Goal: Task Accomplishment & Management: Manage account settings

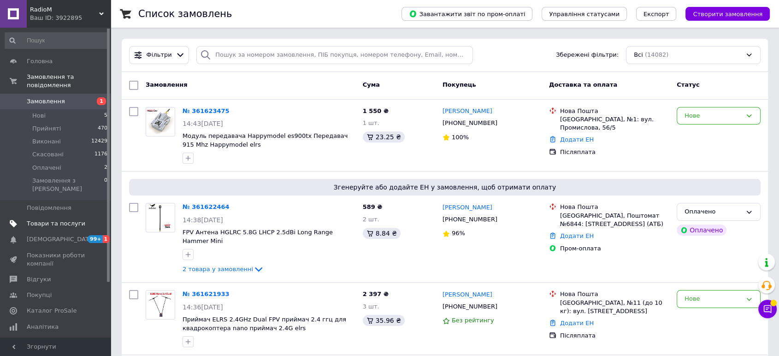
click at [58, 219] on span "Товари та послуги" at bounding box center [56, 223] width 59 height 8
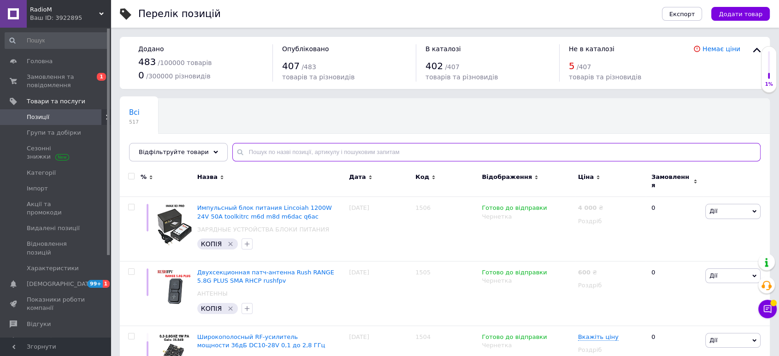
click at [264, 148] on input "text" at bounding box center [496, 152] width 528 height 18
paste input "361619998"
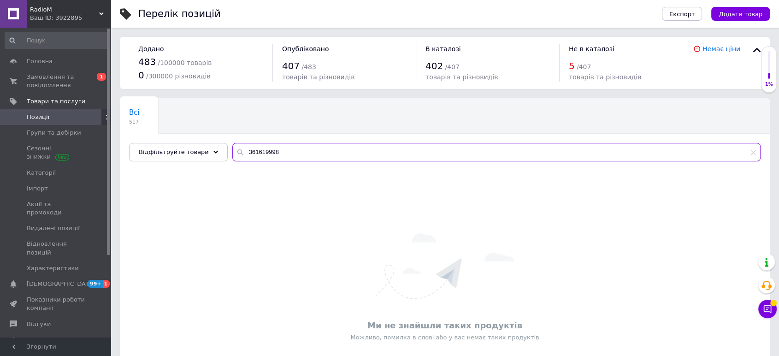
type input "361619998"
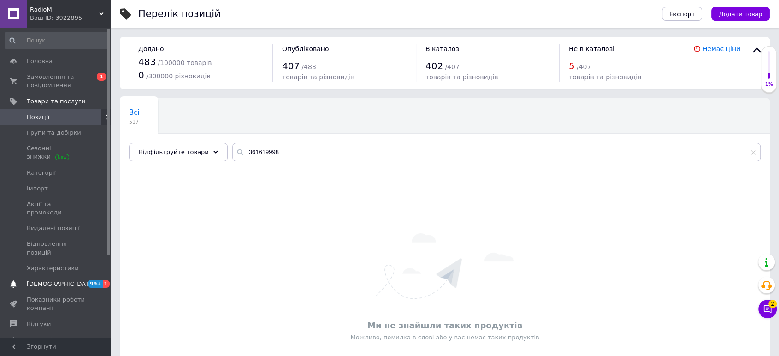
click at [56, 280] on span "[DEMOGRAPHIC_DATA]" at bounding box center [61, 284] width 68 height 8
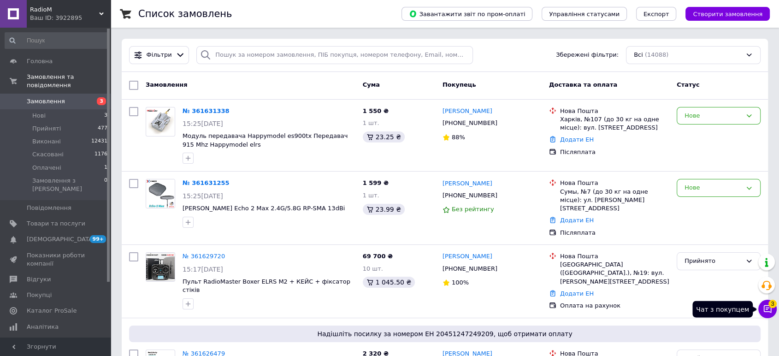
click at [763, 309] on icon at bounding box center [767, 308] width 9 height 9
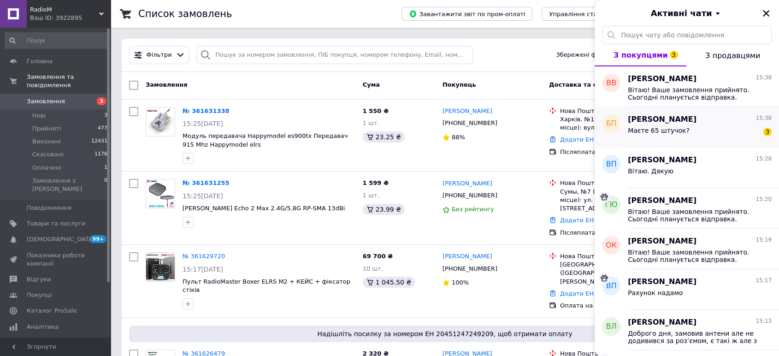
click at [653, 127] on span "Маєте 65 штучок?" at bounding box center [659, 130] width 62 height 7
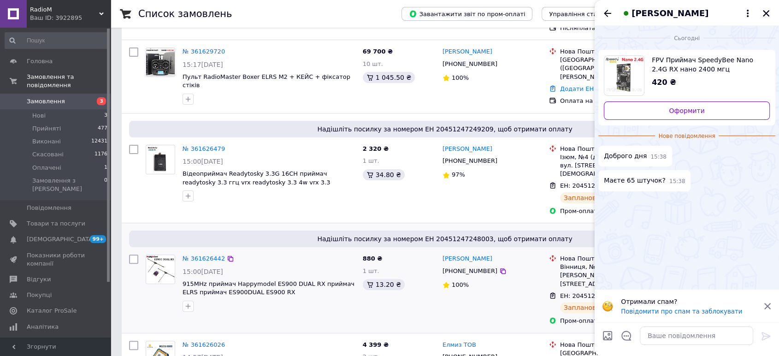
scroll to position [102, 0]
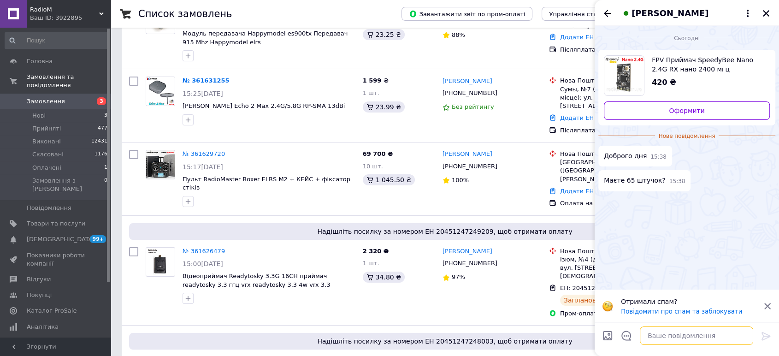
click at [677, 340] on textarea at bounding box center [696, 335] width 113 height 18
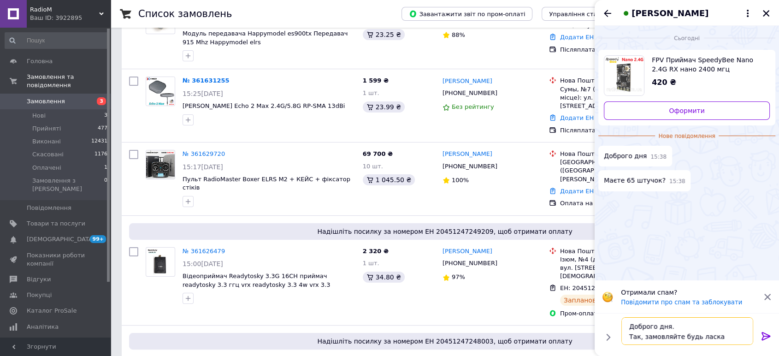
type textarea "Доброго дня. Так, замовляйте будь ласка."
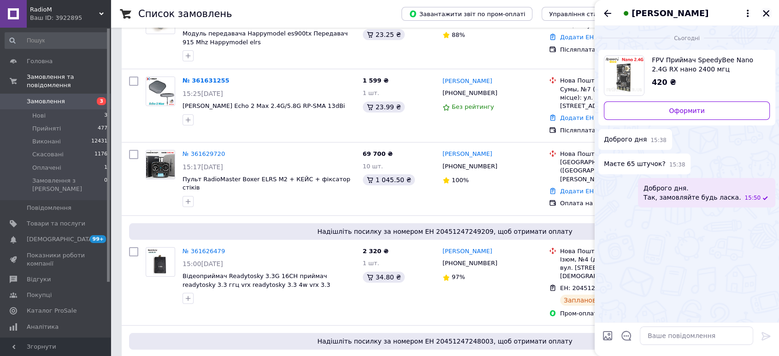
click at [764, 12] on icon "Закрити" at bounding box center [766, 13] width 8 height 8
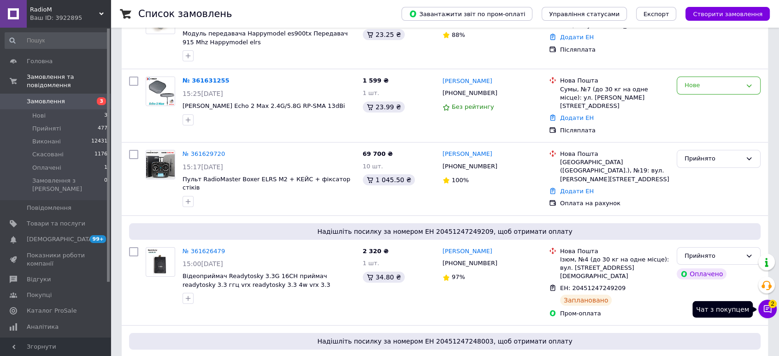
click at [765, 314] on button "Чат з покупцем 2" at bounding box center [768, 309] width 18 height 18
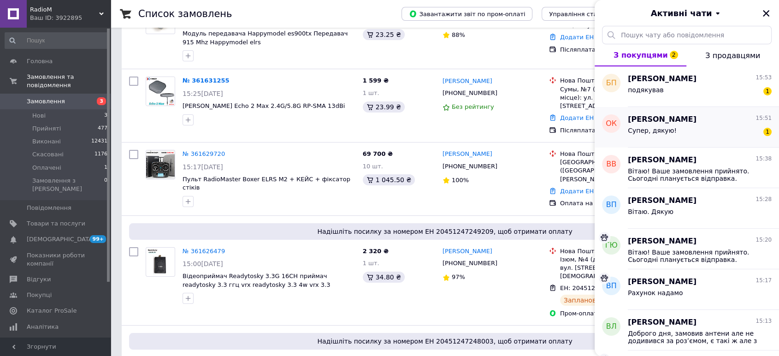
click at [650, 125] on div "Супер, дякую! 1" at bounding box center [700, 132] width 144 height 15
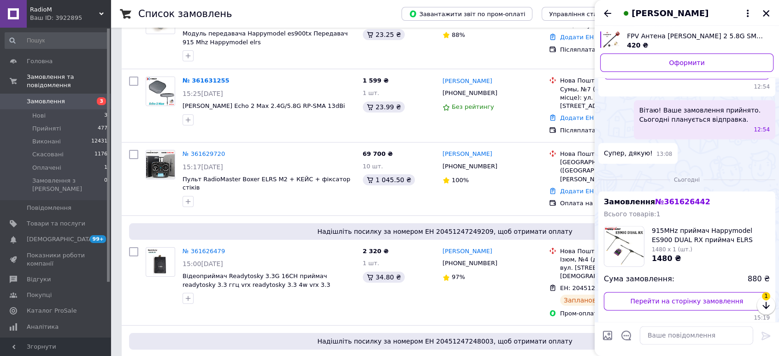
scroll to position [1114, 0]
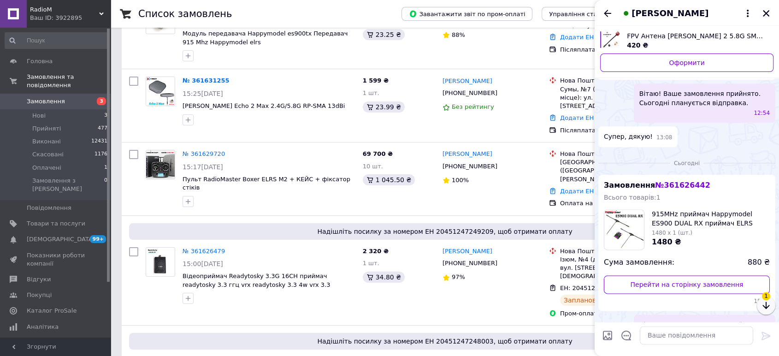
click at [767, 307] on icon "button" at bounding box center [766, 305] width 7 height 7
click at [609, 11] on icon "Назад" at bounding box center [607, 13] width 11 height 11
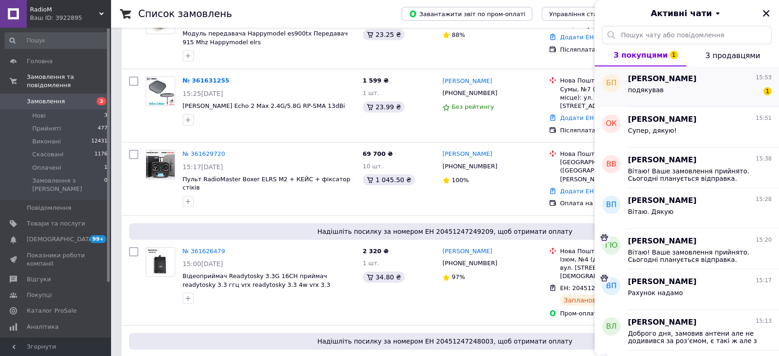
click at [647, 85] on div "подякував 1" at bounding box center [700, 91] width 144 height 15
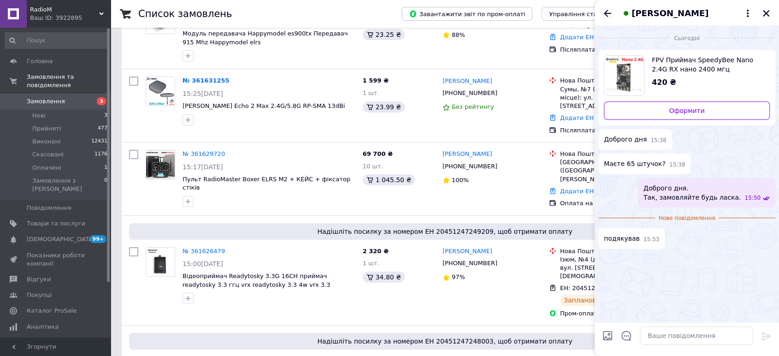
click at [608, 10] on icon "Назад" at bounding box center [607, 13] width 7 height 7
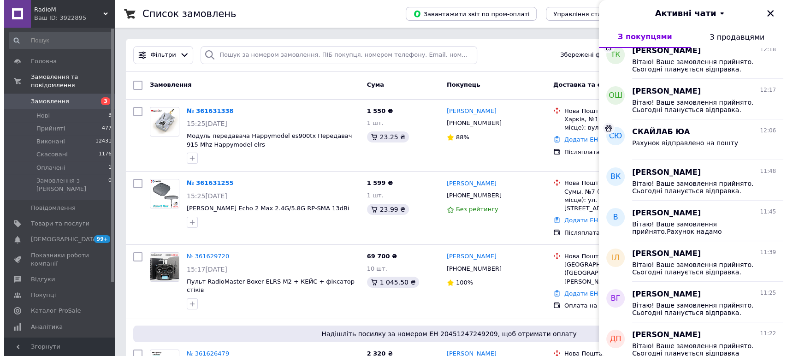
scroll to position [625, 0]
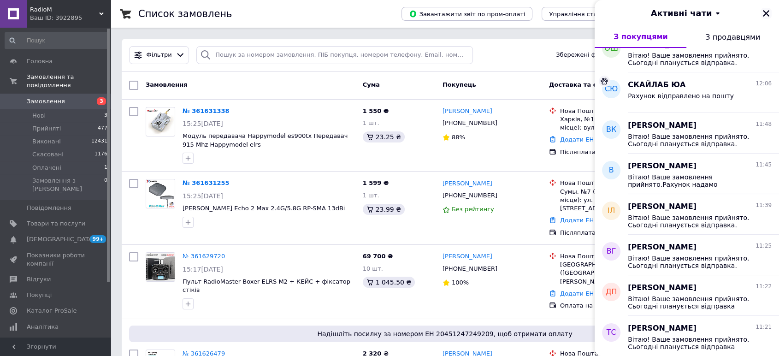
click at [765, 11] on icon "Закрити" at bounding box center [766, 13] width 8 height 8
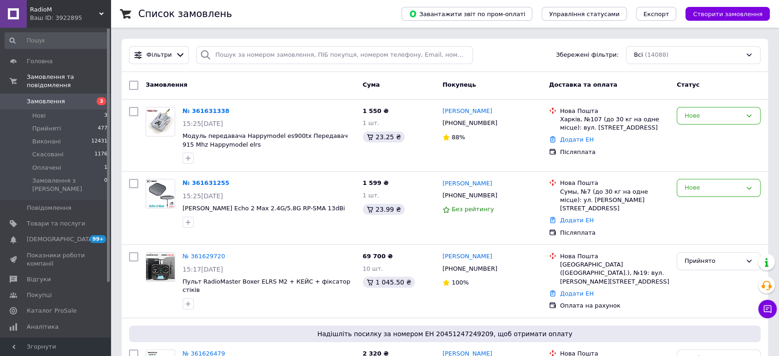
click at [38, 97] on span "Замовлення" at bounding box center [46, 101] width 38 height 8
click at [53, 219] on span "Товари та послуги" at bounding box center [56, 223] width 59 height 8
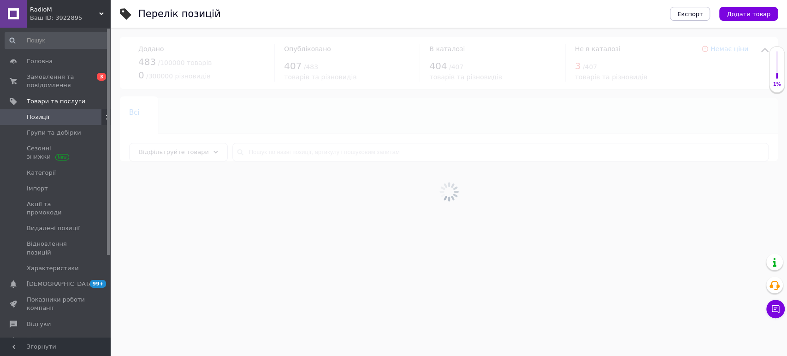
click at [343, 156] on div at bounding box center [449, 192] width 676 height 328
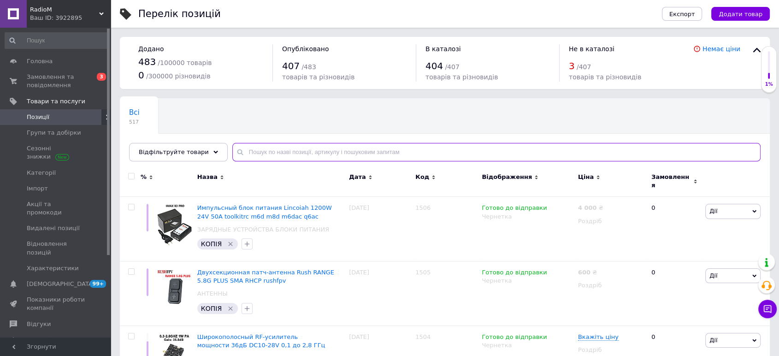
click at [339, 151] on input "text" at bounding box center [496, 152] width 528 height 18
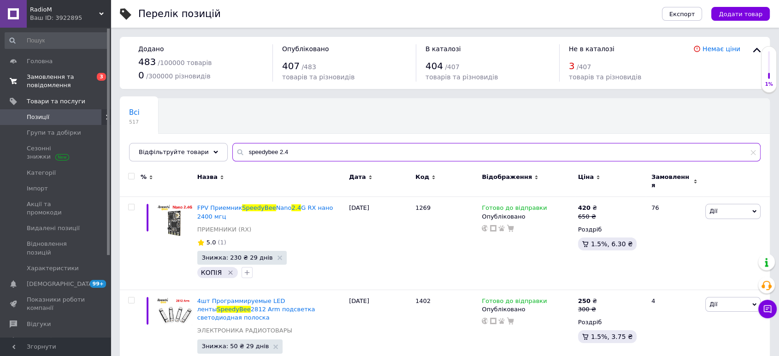
type input "speedybee 2.4"
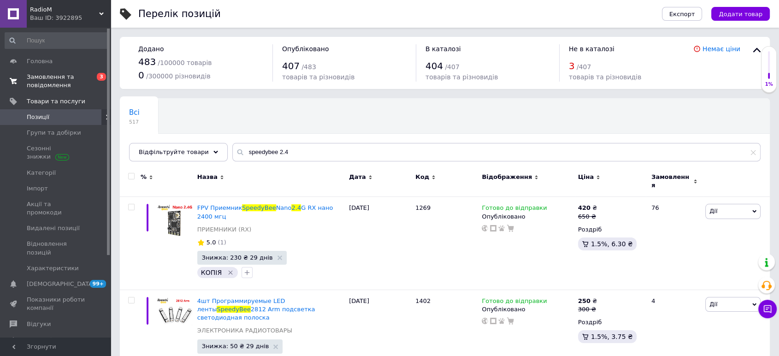
click at [36, 86] on span "Замовлення та повідомлення" at bounding box center [56, 81] width 59 height 17
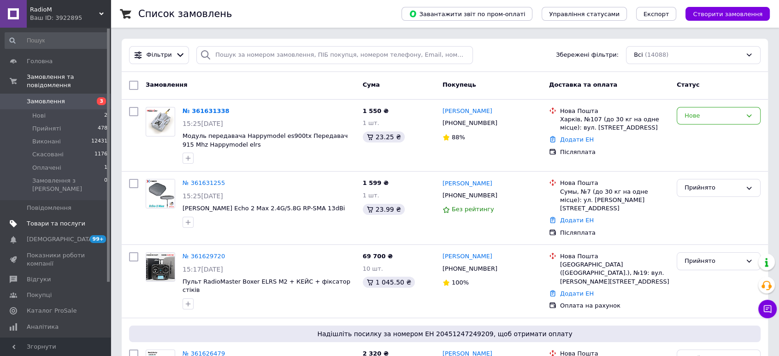
click at [63, 219] on span "Товари та послуги" at bounding box center [56, 223] width 59 height 8
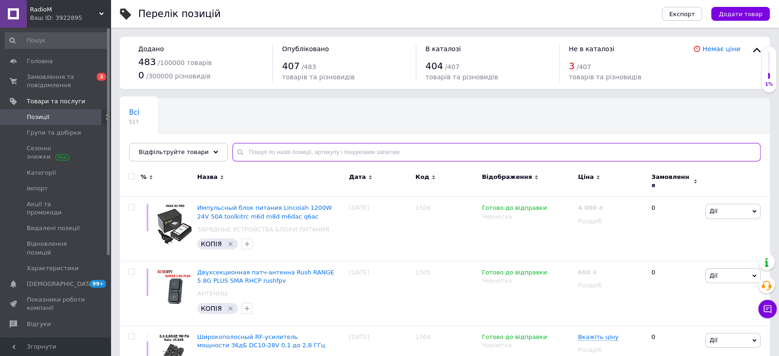
click at [303, 152] on input "text" at bounding box center [496, 152] width 528 height 18
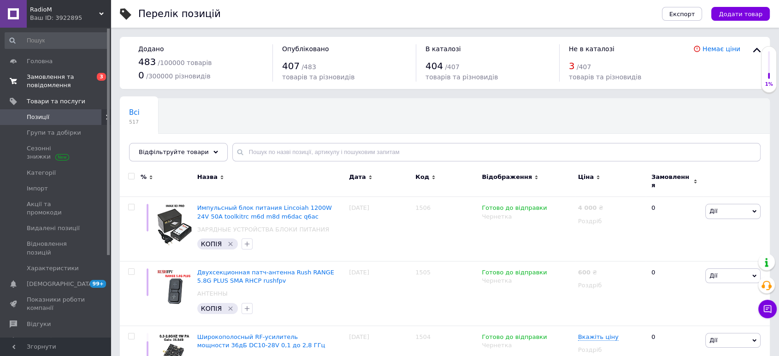
click at [50, 75] on span "Замовлення та повідомлення" at bounding box center [56, 81] width 59 height 17
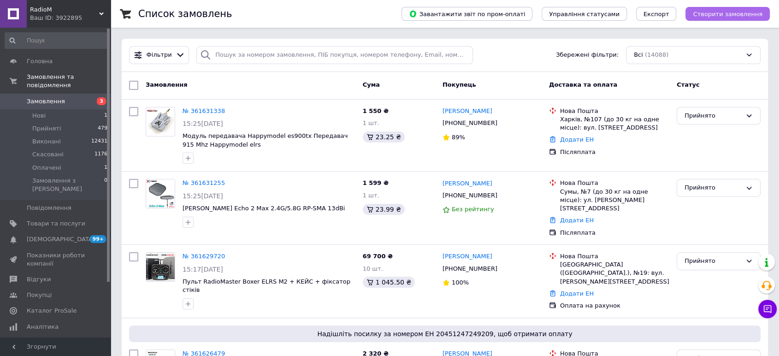
click at [737, 13] on span "Створити замовлення" at bounding box center [728, 14] width 70 height 7
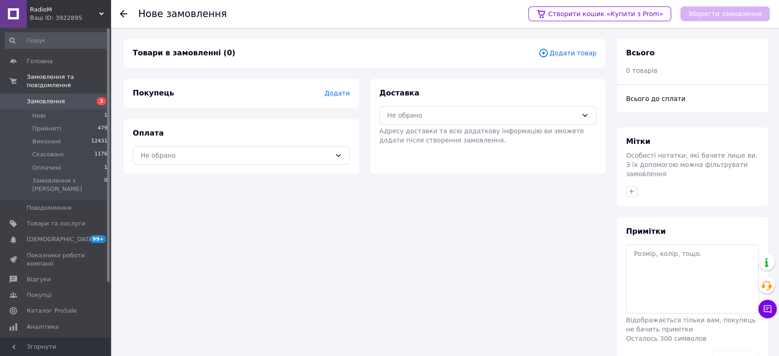
click at [338, 92] on span "Додати" at bounding box center [337, 92] width 25 height 7
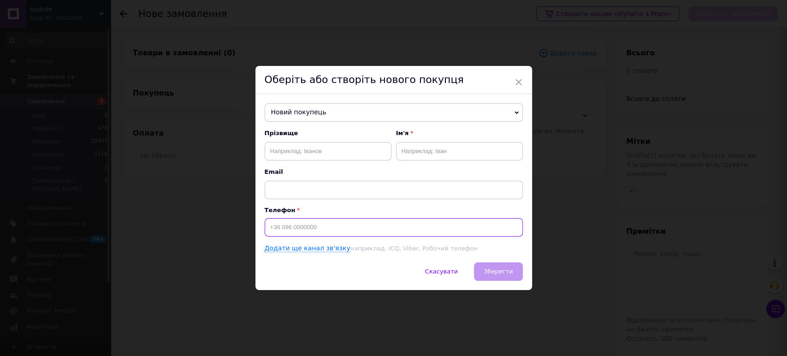
click at [320, 230] on input at bounding box center [394, 227] width 258 height 18
paste input "063 629 95"
click at [304, 227] on input "+38063 629 95" at bounding box center [394, 227] width 258 height 18
drag, startPoint x: 299, startPoint y: 227, endPoint x: 312, endPoint y: 227, distance: 12.9
click at [312, 227] on input "+3806362995" at bounding box center [394, 227] width 258 height 18
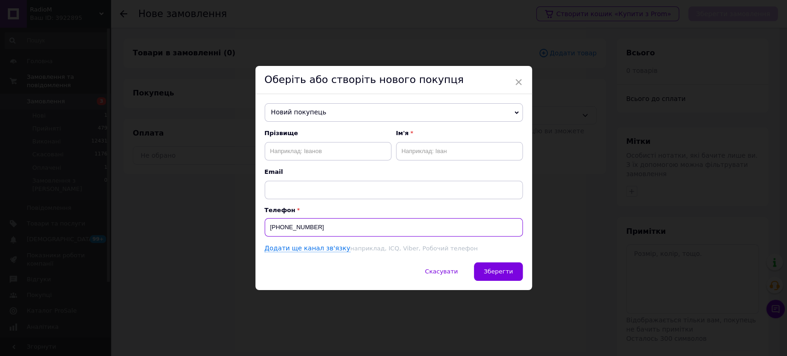
type input "[PHONE_NUMBER]"
click at [321, 147] on input "text" at bounding box center [328, 151] width 127 height 18
click at [295, 156] on input "text" at bounding box center [328, 151] width 127 height 18
paste input "Темонін Руслан"
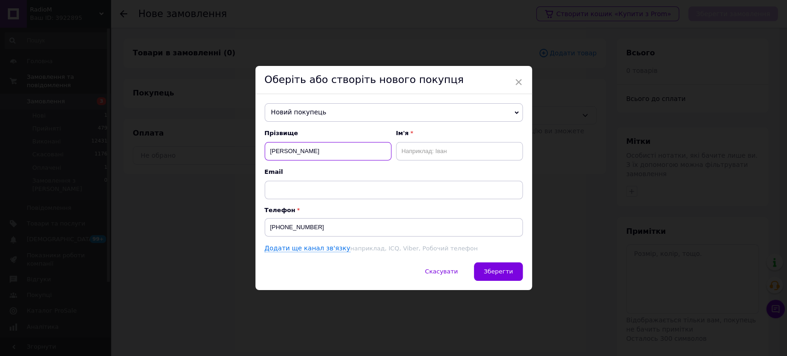
click at [302, 152] on input "Темонін Руслан" at bounding box center [328, 151] width 127 height 18
type input "Темонін"
click at [418, 148] on input "text" at bounding box center [459, 151] width 127 height 18
paste input "Руслан"
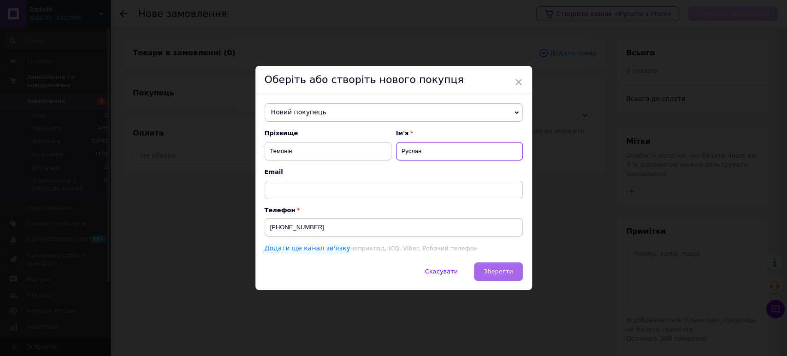
type input "Руслан"
click at [502, 274] on span "Зберегти" at bounding box center [498, 271] width 29 height 7
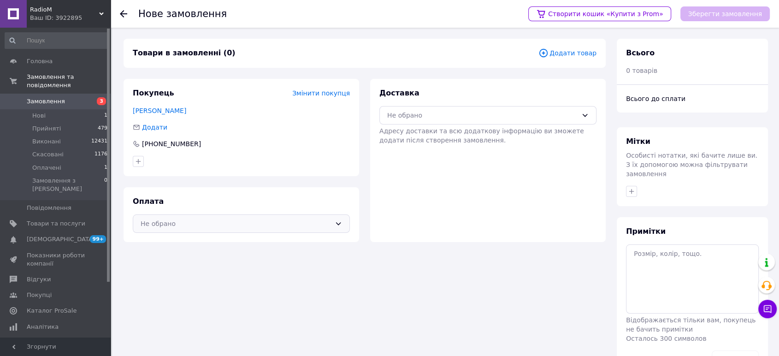
click at [264, 223] on div "Не обрано" at bounding box center [236, 224] width 190 height 10
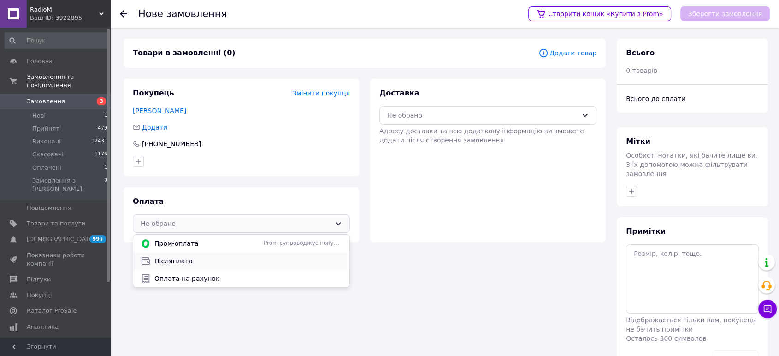
click at [174, 260] on span "Післяплата" at bounding box center [248, 260] width 188 height 9
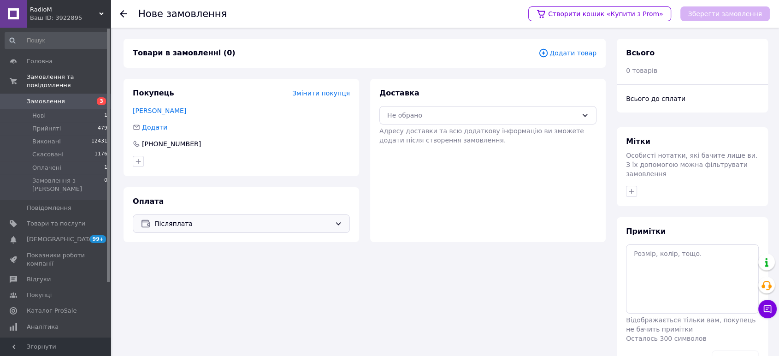
click at [576, 53] on span "Додати товар" at bounding box center [568, 53] width 58 height 10
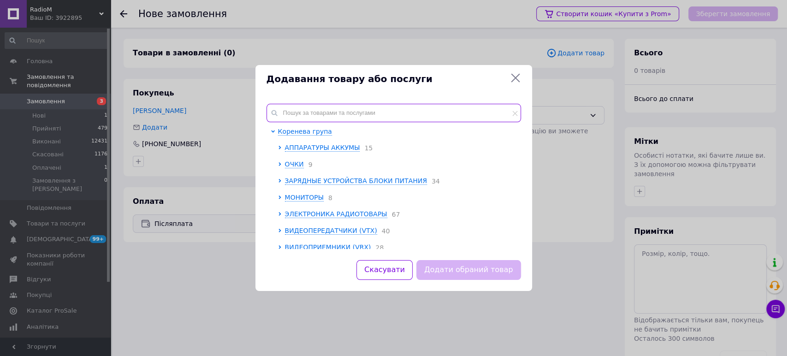
click at [373, 108] on input "text" at bounding box center [394, 113] width 255 height 18
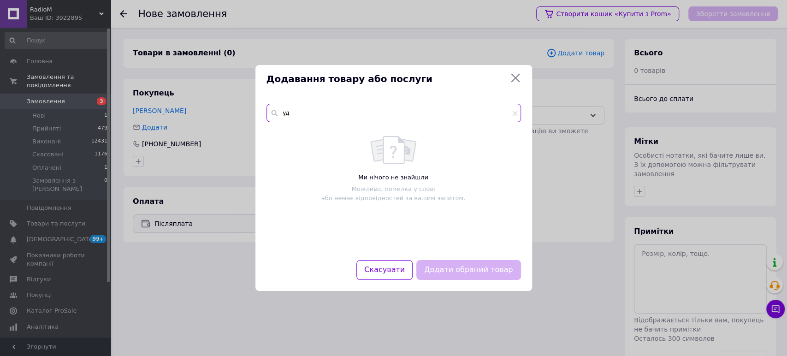
type input "у"
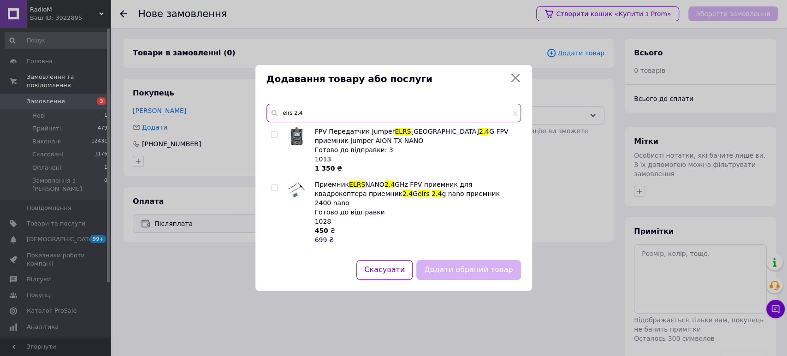
type input "elrs 2.4"
click at [273, 186] on input "checkbox" at bounding box center [274, 188] width 6 height 6
checkbox input "true"
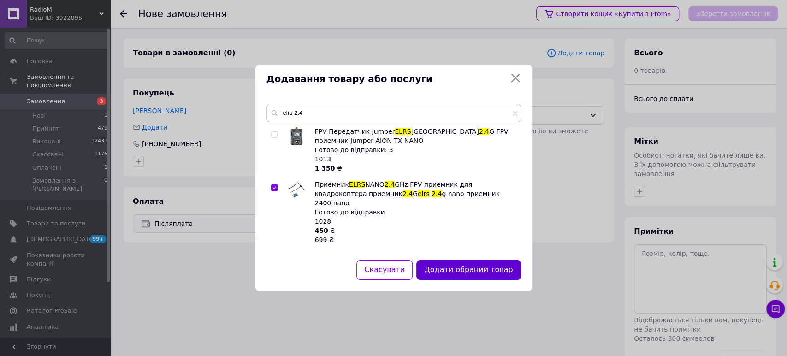
click at [448, 268] on button "Додати обраний товар" at bounding box center [468, 270] width 104 height 20
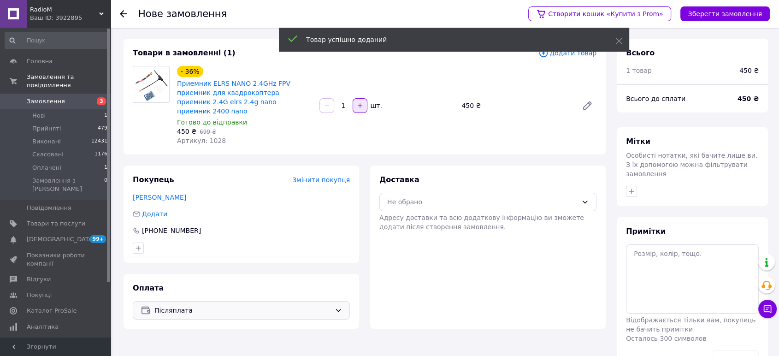
click at [360, 104] on icon "button" at bounding box center [360, 105] width 6 height 6
type input "2"
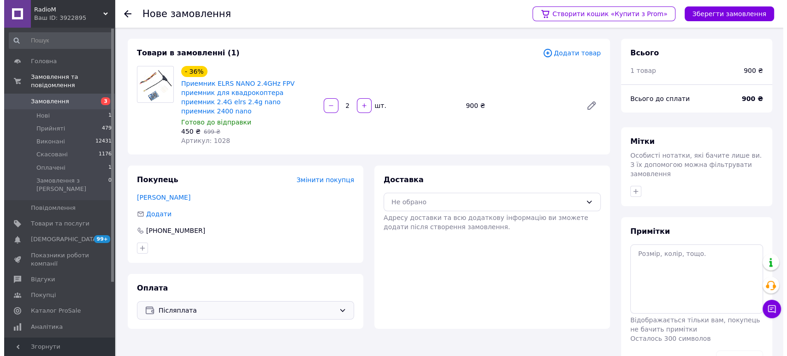
scroll to position [23, 0]
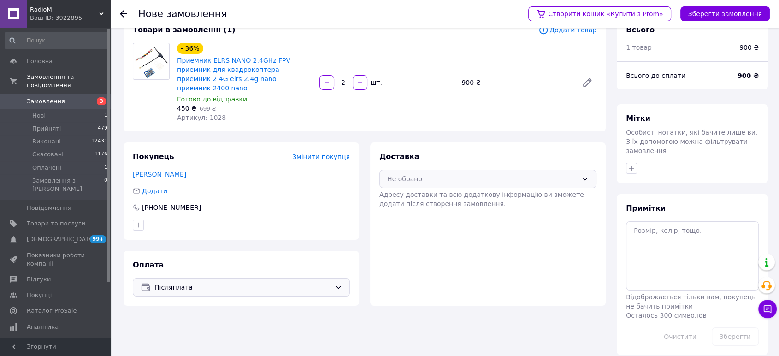
click at [496, 174] on div "Не обрано" at bounding box center [482, 179] width 190 height 10
click at [426, 194] on span "Нова Пошта (платна)" at bounding box center [495, 198] width 188 height 9
click at [719, 14] on button "Зберегти замовлення" at bounding box center [725, 13] width 89 height 15
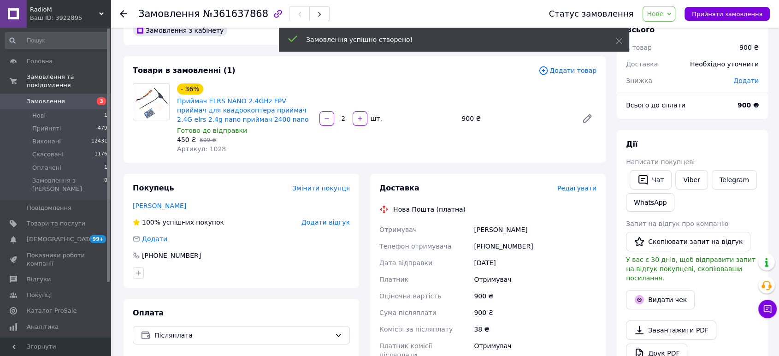
click at [671, 8] on span "Нове" at bounding box center [659, 14] width 33 height 16
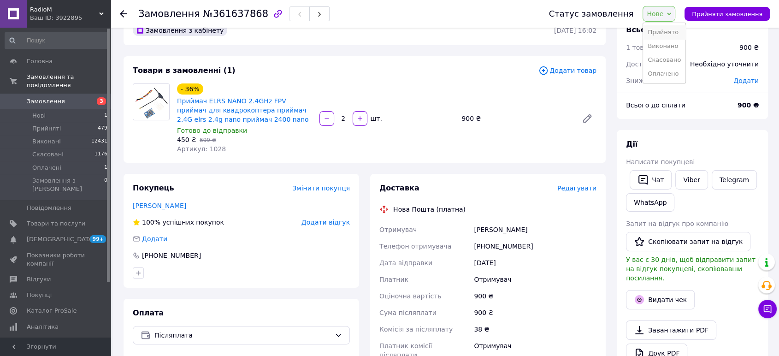
click at [665, 28] on li "Прийнято" at bounding box center [664, 32] width 42 height 14
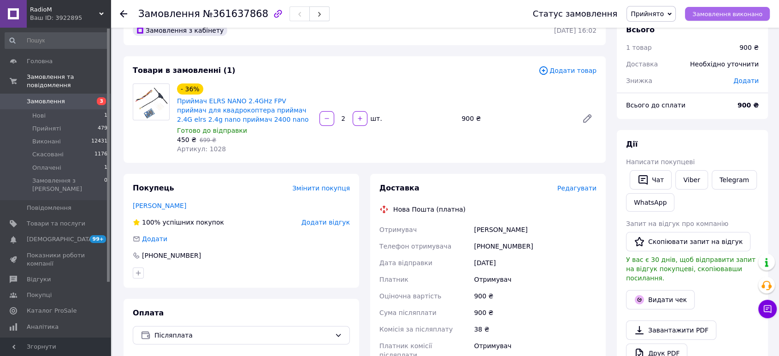
click at [717, 15] on span "Замовлення виконано" at bounding box center [728, 14] width 70 height 7
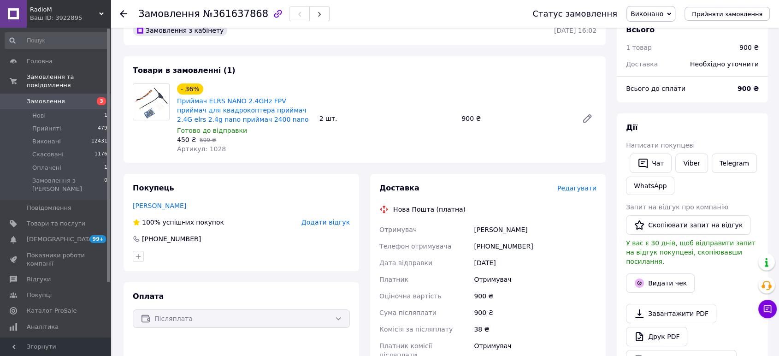
click at [664, 16] on span "Виконано" at bounding box center [647, 13] width 33 height 7
click at [659, 33] on li "Прийнято" at bounding box center [651, 32] width 48 height 14
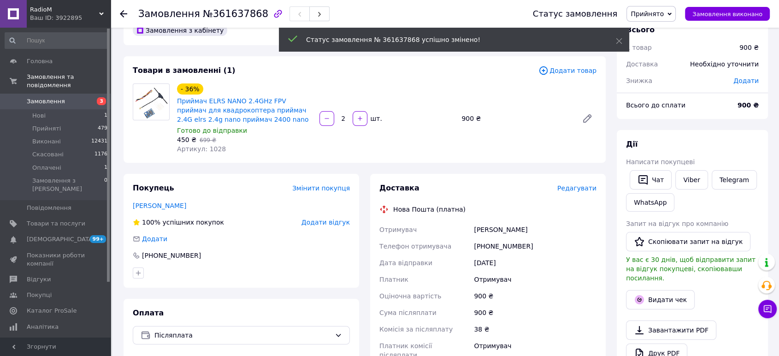
click at [578, 186] on span "Редагувати" at bounding box center [576, 187] width 39 height 7
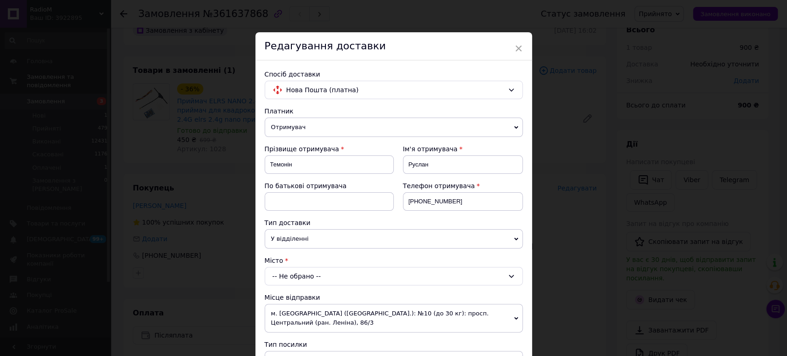
click at [311, 276] on div "-- Не обрано --" at bounding box center [394, 276] width 258 height 18
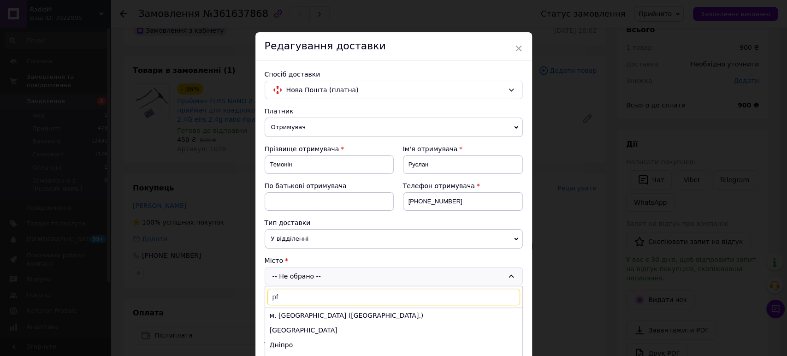
type input "p"
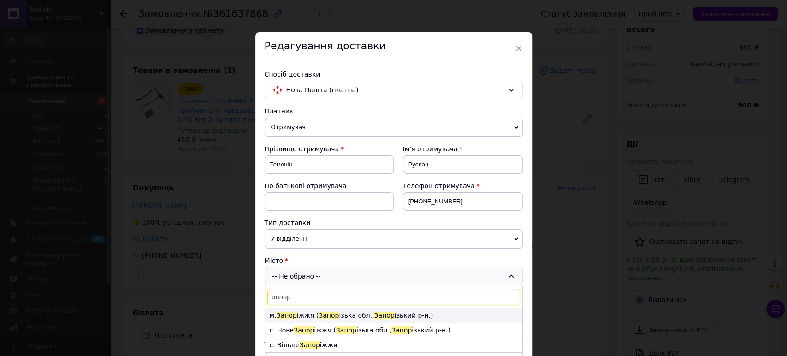
type input "запор"
click at [319, 314] on span "Запор" at bounding box center [329, 315] width 20 height 7
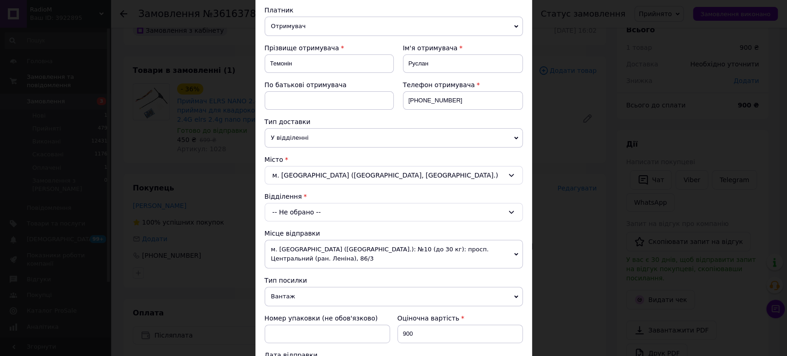
scroll to position [102, 0]
click at [334, 210] on div "-- Не обрано --" at bounding box center [394, 210] width 258 height 18
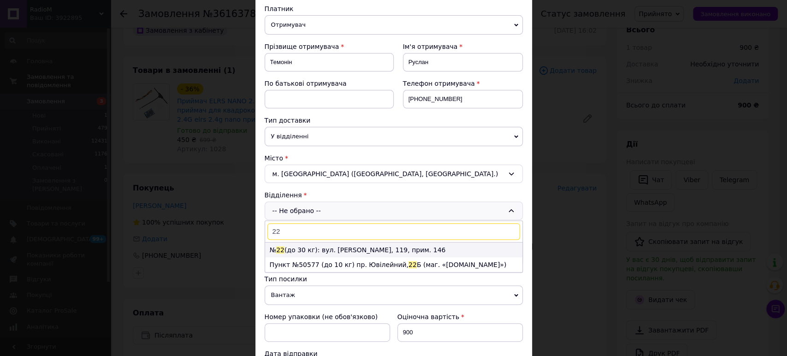
type input "22"
click at [325, 248] on li "№ 22 (до 30 кг): вул. Чарівна, 119, прим. 146" at bounding box center [393, 250] width 257 height 15
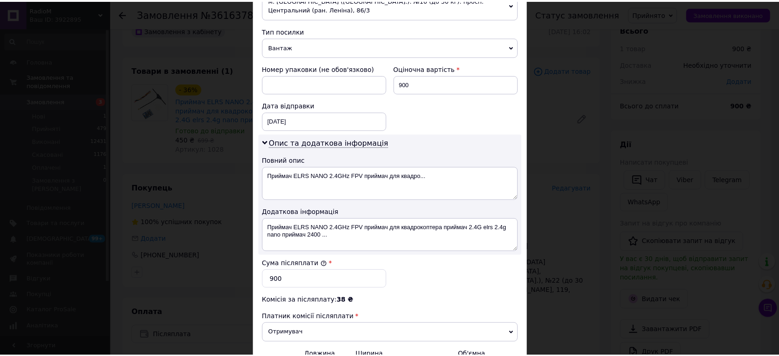
scroll to position [409, 0]
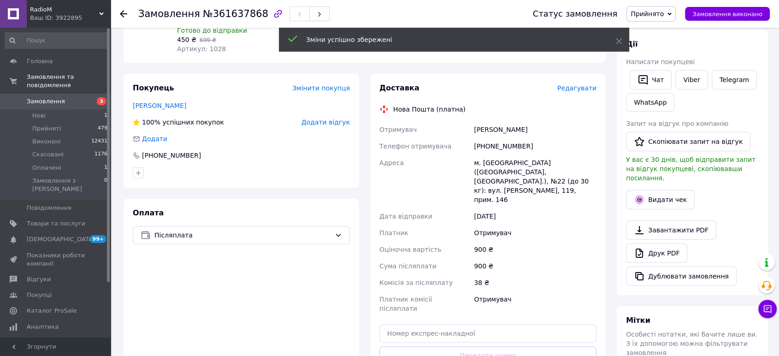
scroll to position [177, 0]
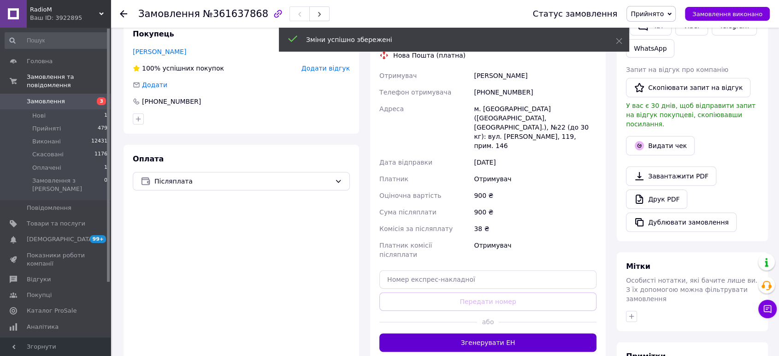
click at [499, 333] on button "Згенерувати ЕН" at bounding box center [487, 342] width 217 height 18
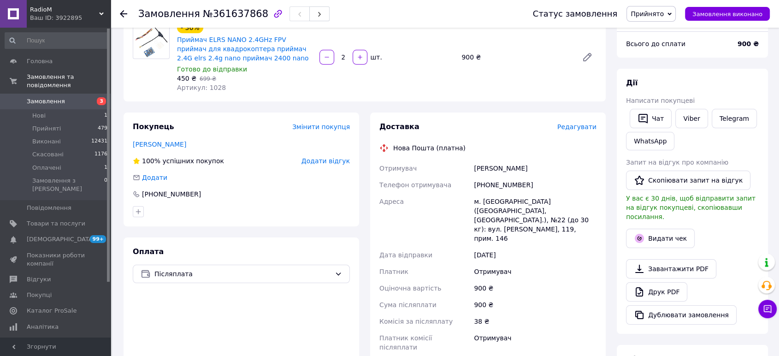
scroll to position [23, 0]
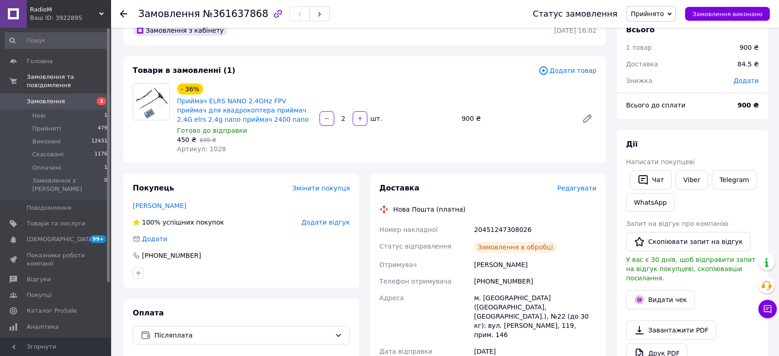
click at [480, 228] on div "20451247308026" at bounding box center [535, 229] width 126 height 17
copy div "20451247308026"
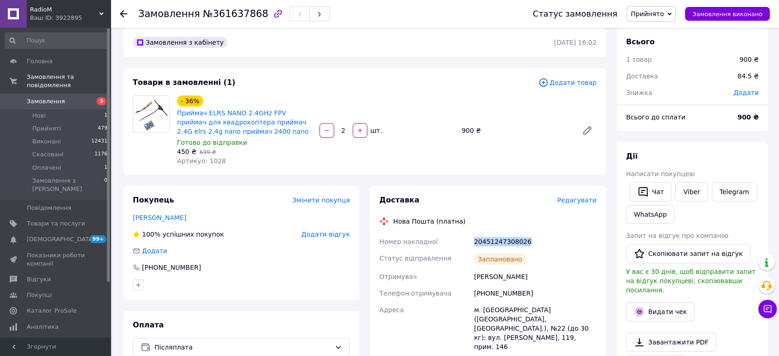
scroll to position [0, 0]
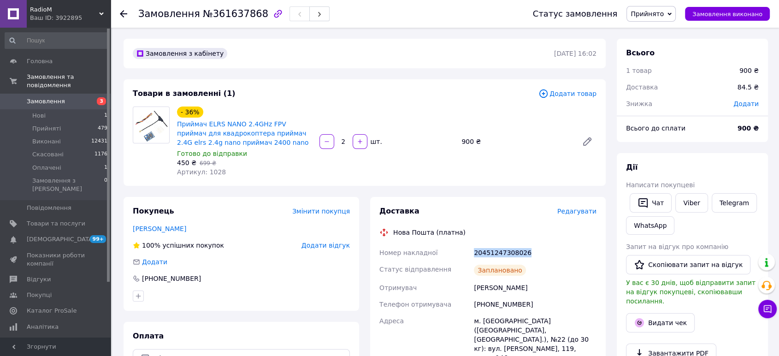
copy div "20451247308026"
click at [166, 231] on link "Темонін Руслан" at bounding box center [159, 228] width 53 height 7
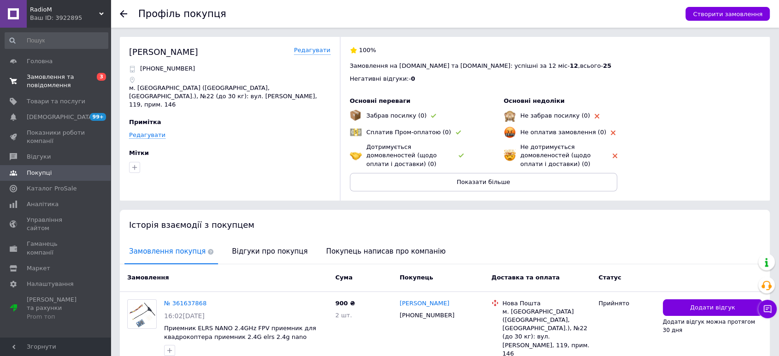
click at [58, 84] on span "Замовлення та повідомлення" at bounding box center [56, 81] width 59 height 17
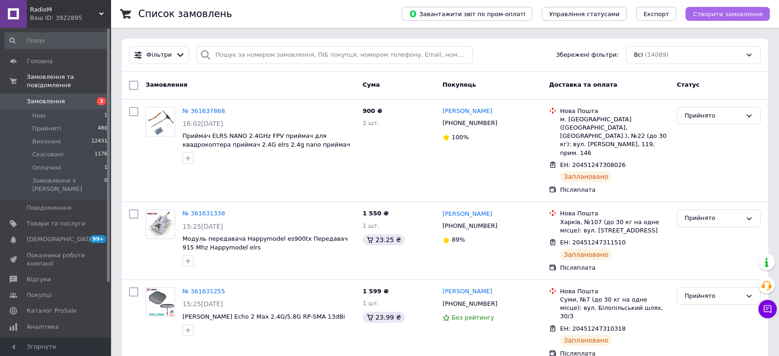
click at [711, 16] on span "Створити замовлення" at bounding box center [728, 14] width 70 height 7
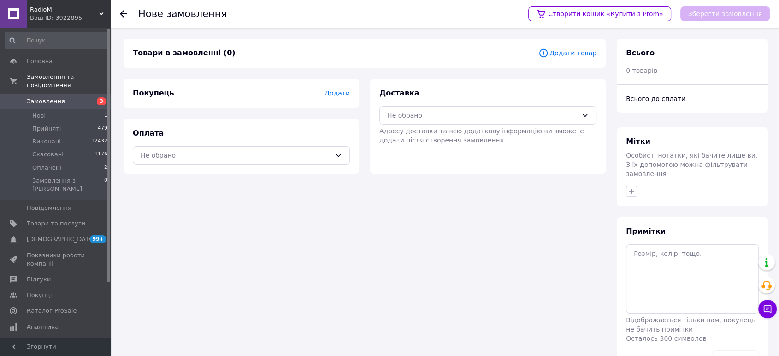
click at [343, 95] on span "Додати" at bounding box center [337, 92] width 25 height 7
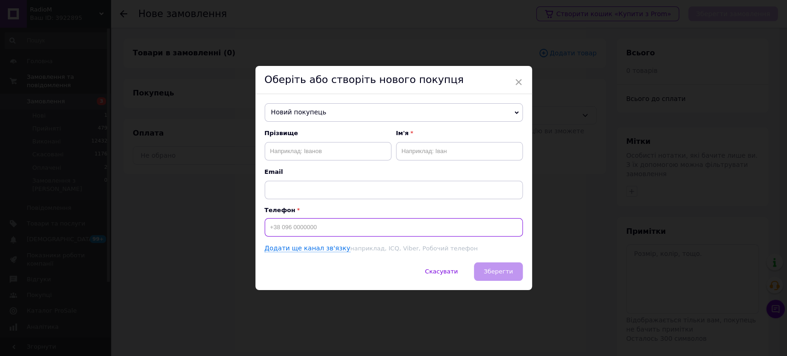
click at [316, 227] on input at bounding box center [394, 227] width 258 height 18
paste input "0500146888"
type input "[PHONE_NUMBER]"
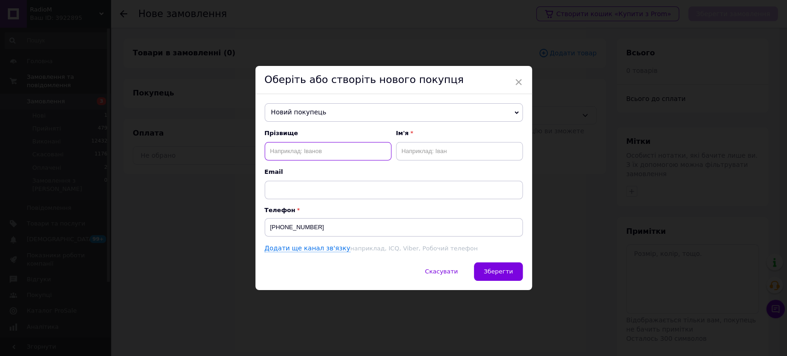
click at [292, 153] on input "text" at bounding box center [328, 151] width 127 height 18
paste input "коняшев Юрий"
drag, startPoint x: 272, startPoint y: 152, endPoint x: 267, endPoint y: 152, distance: 5.1
click at [267, 152] on input "коняшев Юрий" at bounding box center [328, 151] width 127 height 18
click at [300, 151] on input "Коняшев Юрий" at bounding box center [328, 151] width 127 height 18
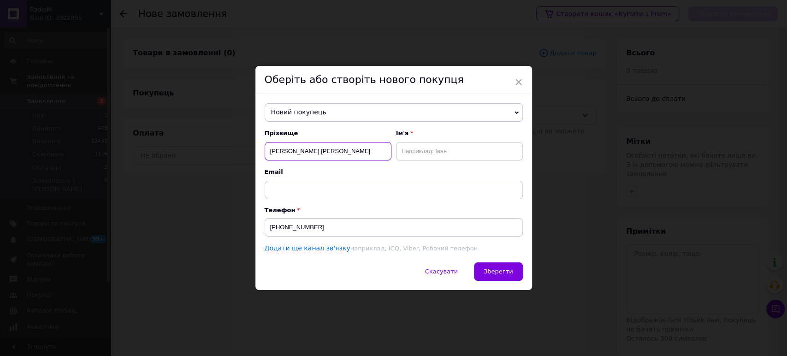
click at [300, 151] on input "Коняшев Юрий" at bounding box center [328, 151] width 127 height 18
type input "Коняшев"
click at [424, 150] on input "text" at bounding box center [459, 151] width 127 height 18
paste input "Юрий"
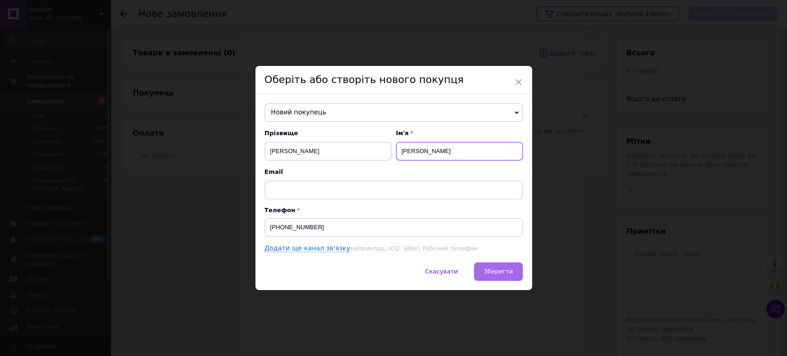
type input "Юрий"
click at [493, 275] on span "Зберегти" at bounding box center [498, 271] width 29 height 7
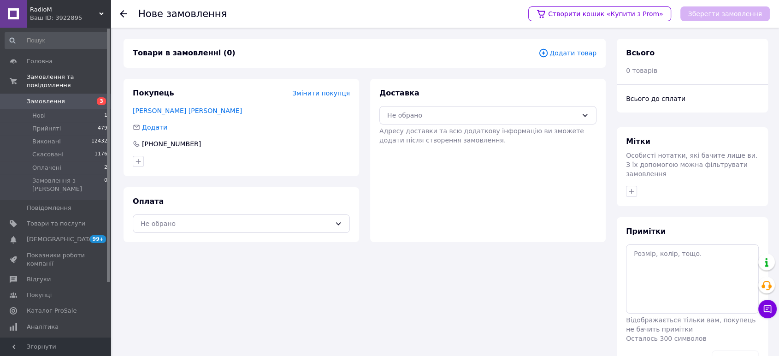
click at [340, 95] on span "Змінити покупця" at bounding box center [321, 92] width 58 height 7
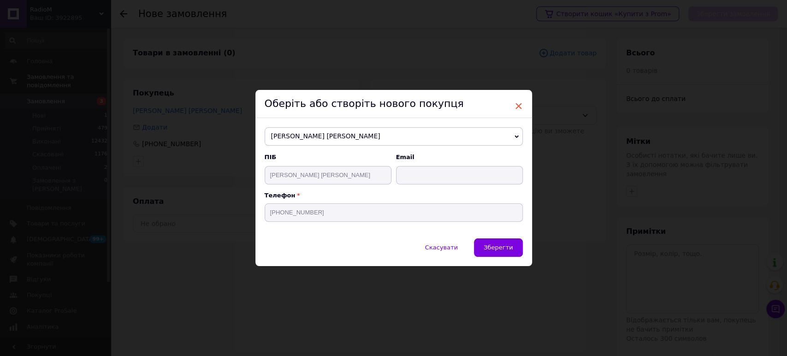
click at [516, 108] on span "×" at bounding box center [519, 106] width 8 height 16
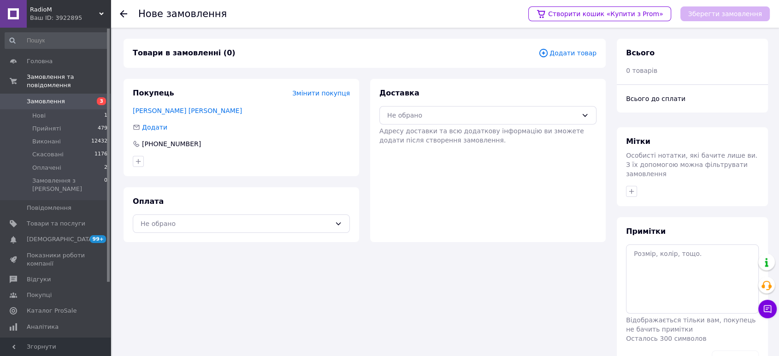
click at [558, 55] on span "Додати товар" at bounding box center [568, 53] width 58 height 10
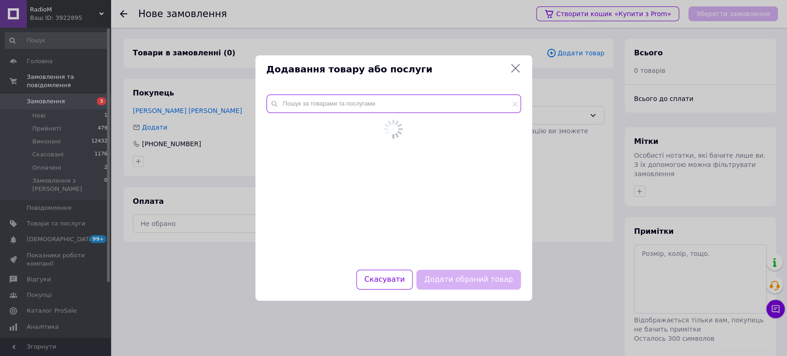
click at [416, 99] on input "text" at bounding box center [394, 104] width 255 height 18
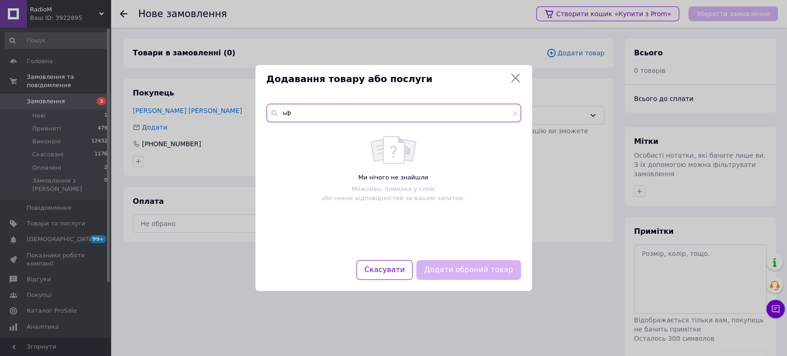
type input "ь"
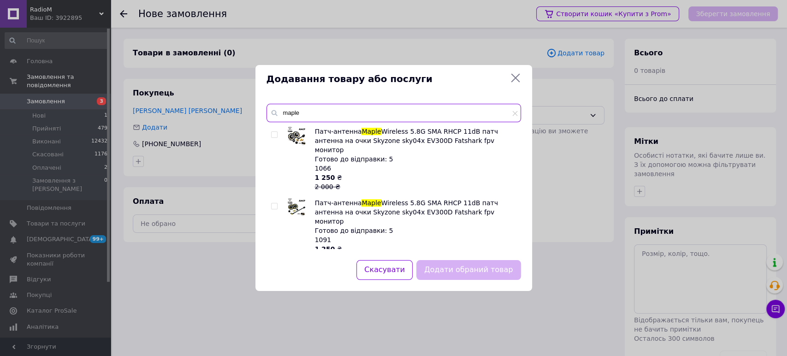
type input "maple"
click at [276, 136] on input "checkbox" at bounding box center [274, 135] width 6 height 6
checkbox input "true"
click at [459, 277] on button "Додати обраний товар" at bounding box center [468, 270] width 104 height 20
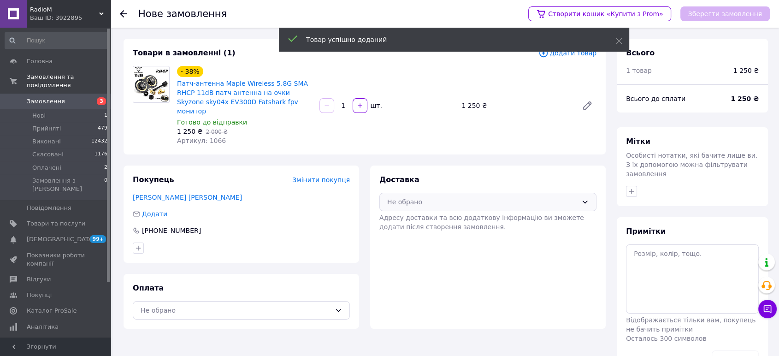
click at [430, 198] on div "Не обрано" at bounding box center [487, 202] width 217 height 18
click at [422, 217] on span "Нова Пошта (платна)" at bounding box center [495, 221] width 188 height 9
click at [243, 305] on div "Не обрано" at bounding box center [236, 310] width 190 height 10
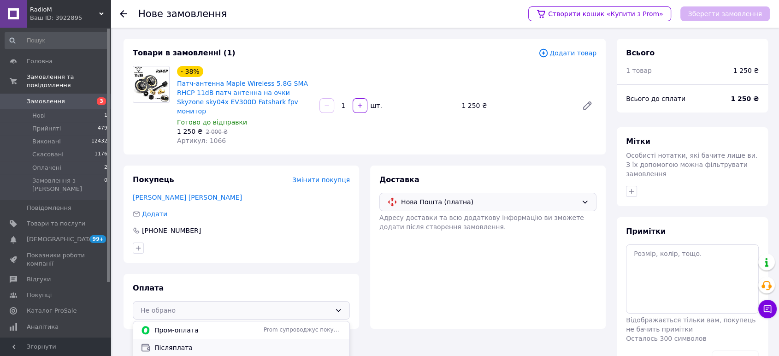
click at [184, 343] on span "Післяплата" at bounding box center [248, 347] width 188 height 9
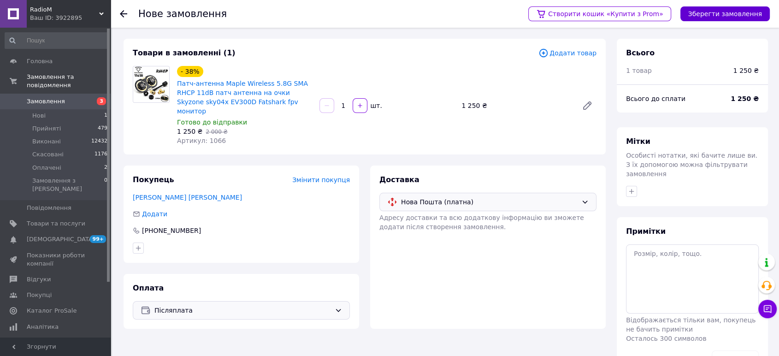
click at [718, 16] on button "Зберегти замовлення" at bounding box center [725, 13] width 89 height 15
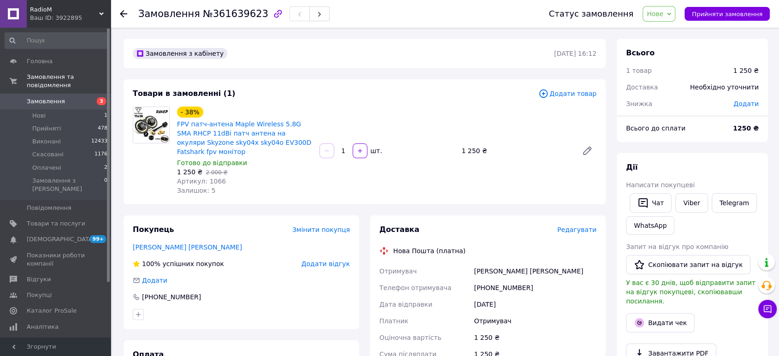
click at [572, 226] on span "Редагувати" at bounding box center [576, 229] width 39 height 7
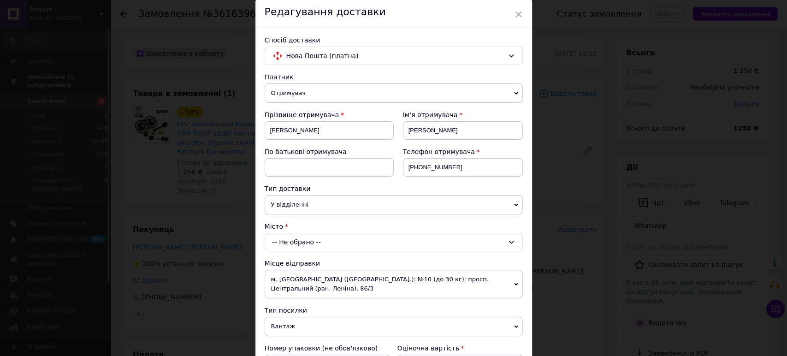
scroll to position [102, 0]
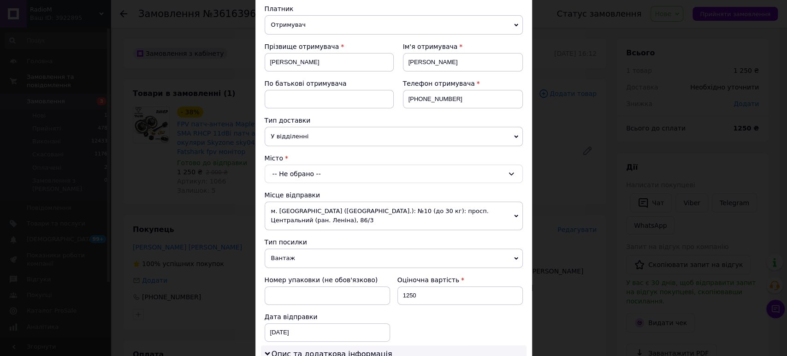
click at [350, 184] on div "Платник Отримувач Відправник Прізвище отримувача Коняшев Ім'я отримувача Юрий П…" at bounding box center [394, 310] width 258 height 613
click at [349, 169] on div "-- Не обрано --" at bounding box center [394, 174] width 258 height 18
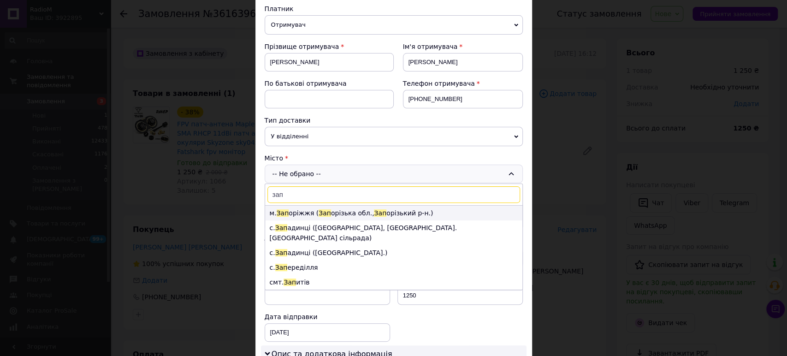
type input "зап"
click at [299, 213] on li "м. Зап оріжжя ( Зап орізька обл., Зап орізький р-н.)" at bounding box center [393, 213] width 257 height 15
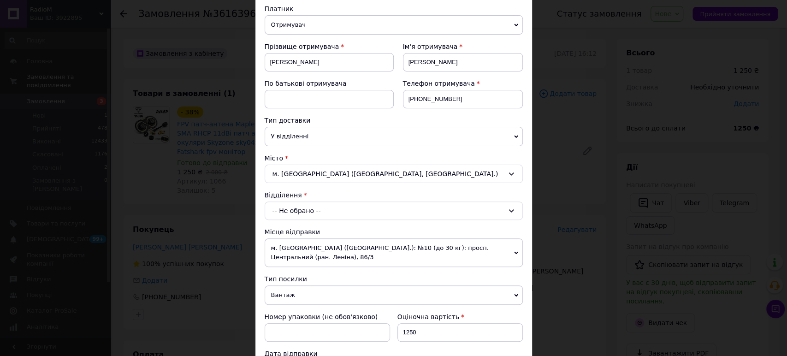
click at [307, 207] on div "-- Не обрано --" at bounding box center [394, 210] width 258 height 18
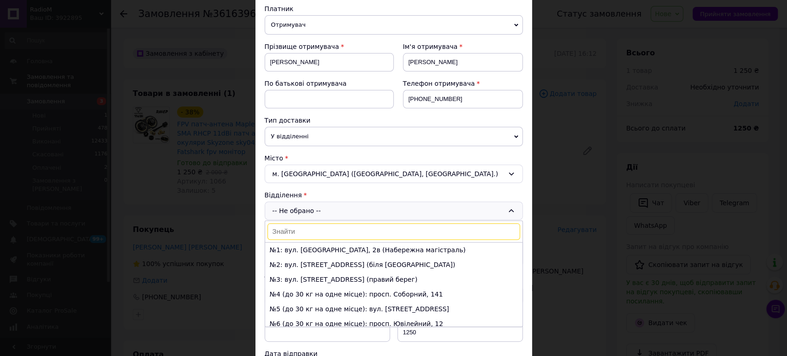
click at [297, 231] on input at bounding box center [393, 231] width 253 height 17
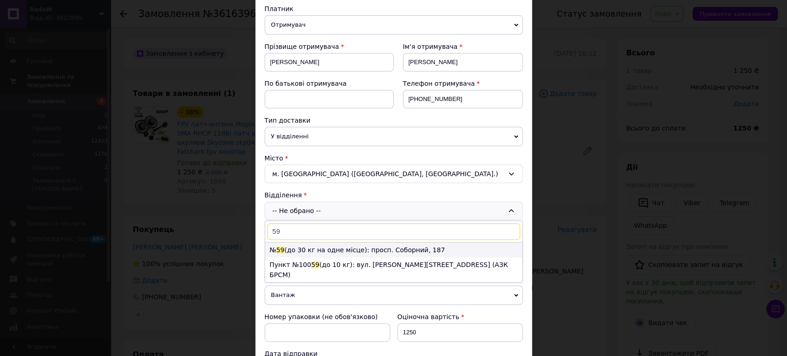
type input "59"
click at [283, 248] on span "59" at bounding box center [280, 249] width 8 height 7
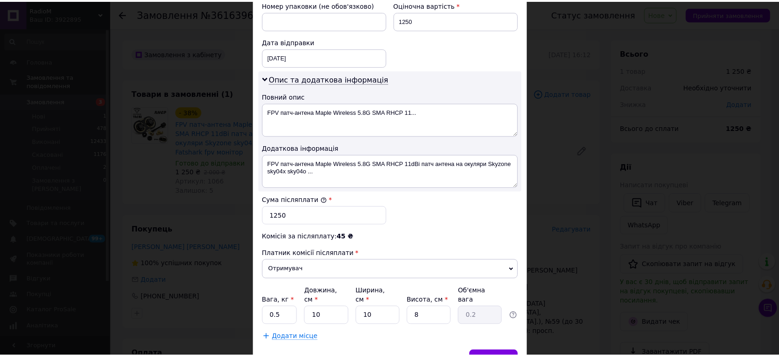
scroll to position [458, 0]
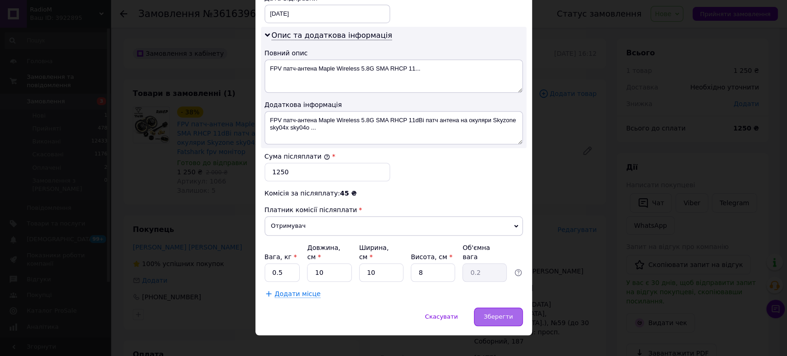
click at [496, 313] on span "Зберегти" at bounding box center [498, 316] width 29 height 7
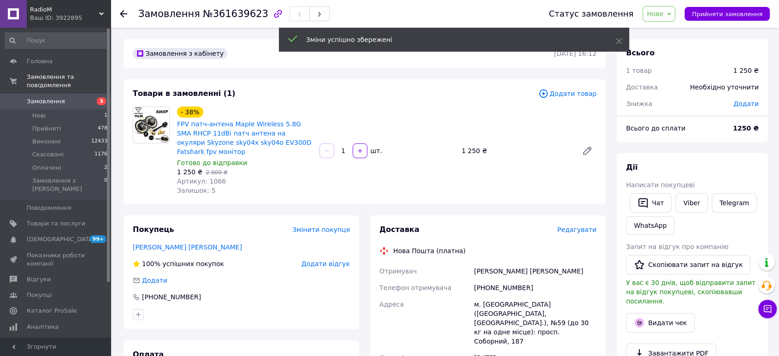
click at [667, 21] on div "Статус замовлення Нове Прийнято Виконано Скасовано Оплачено Прийняти замовлення" at bounding box center [650, 14] width 239 height 28
click at [664, 17] on span "Нове" at bounding box center [655, 13] width 17 height 7
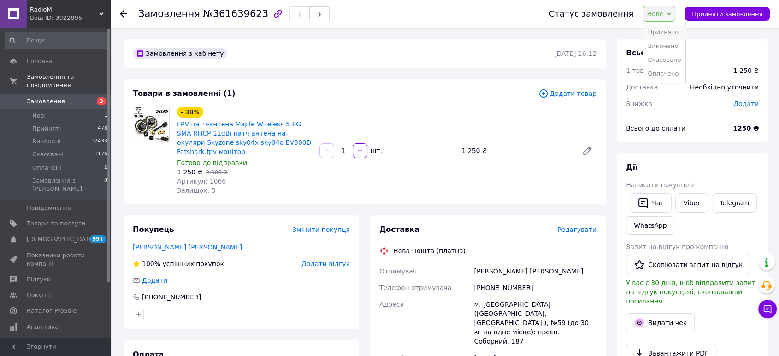
click at [662, 35] on li "Прийнято" at bounding box center [664, 32] width 42 height 14
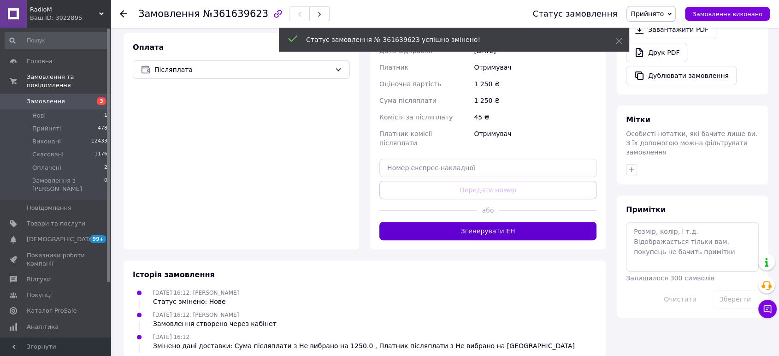
click at [517, 222] on button "Згенерувати ЕН" at bounding box center [487, 231] width 217 height 18
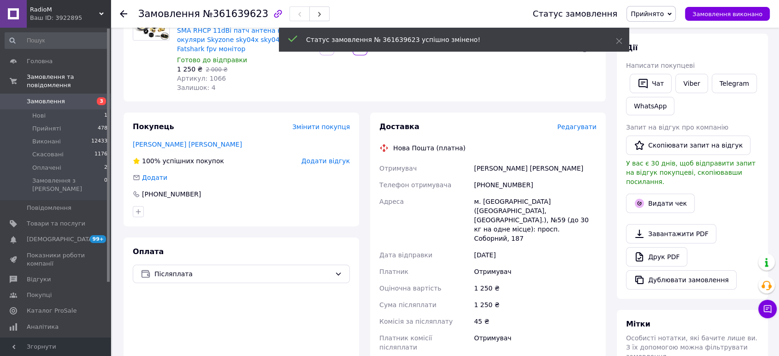
scroll to position [102, 0]
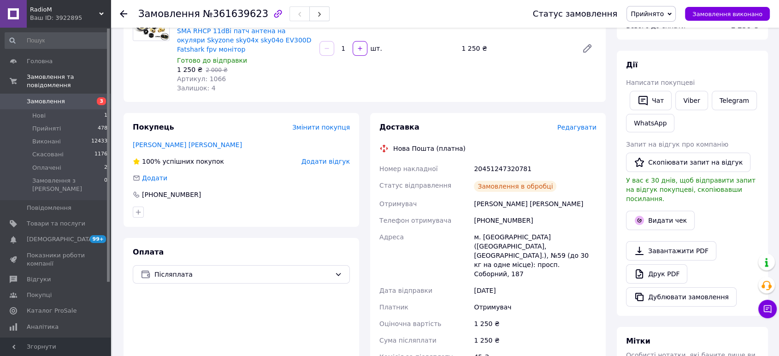
click at [486, 160] on div "20451247320781" at bounding box center [535, 168] width 126 height 17
copy div "20451247320781"
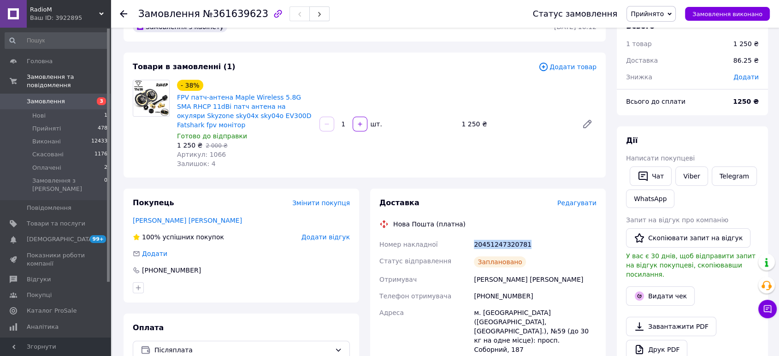
scroll to position [0, 0]
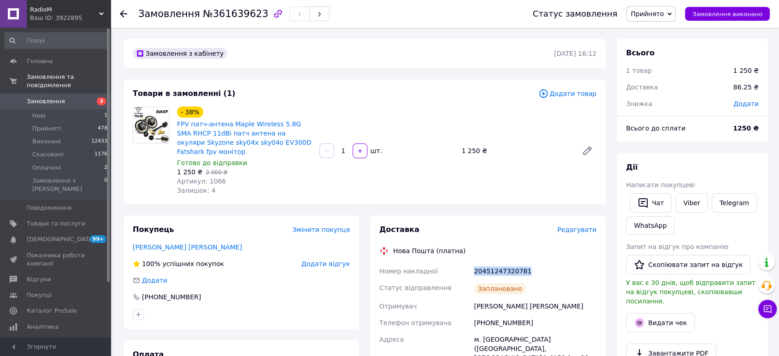
copy div "20451247320781"
click at [54, 97] on span "Замовлення" at bounding box center [46, 101] width 38 height 8
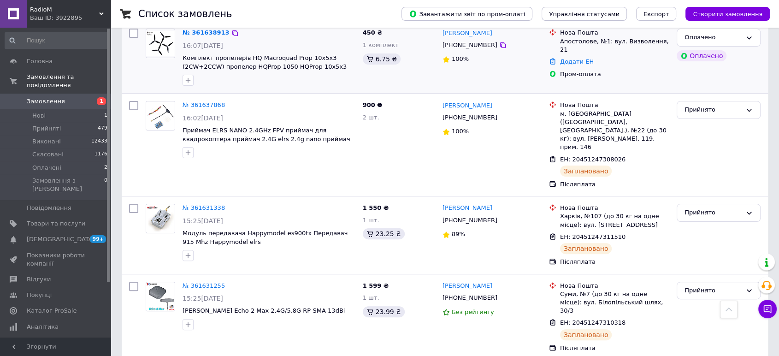
scroll to position [256, 0]
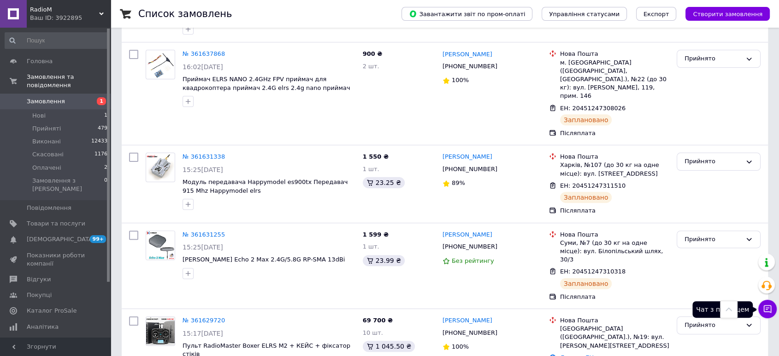
click at [765, 305] on icon at bounding box center [768, 309] width 8 height 8
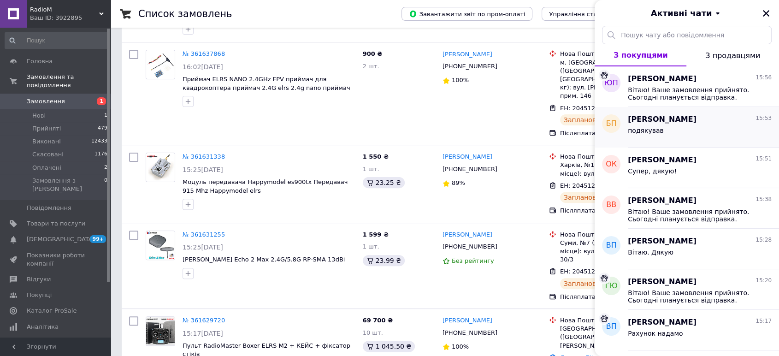
click at [650, 127] on span "подякував" at bounding box center [646, 130] width 36 height 7
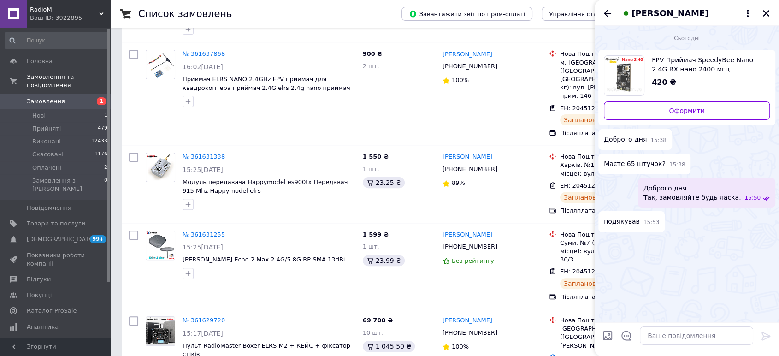
click at [646, 12] on span "[PERSON_NAME]" at bounding box center [670, 13] width 77 height 12
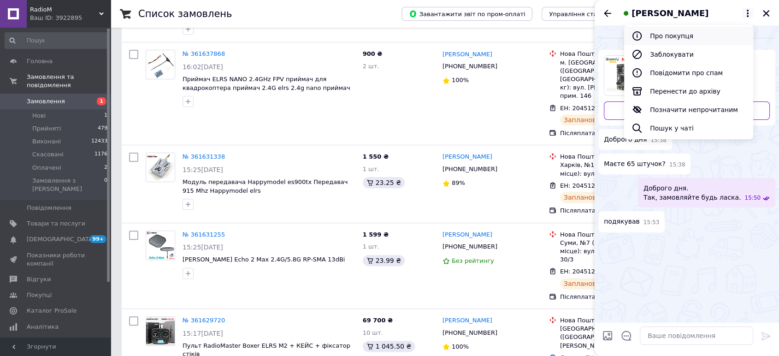
click at [657, 36] on button "Про покупця" at bounding box center [688, 36] width 129 height 18
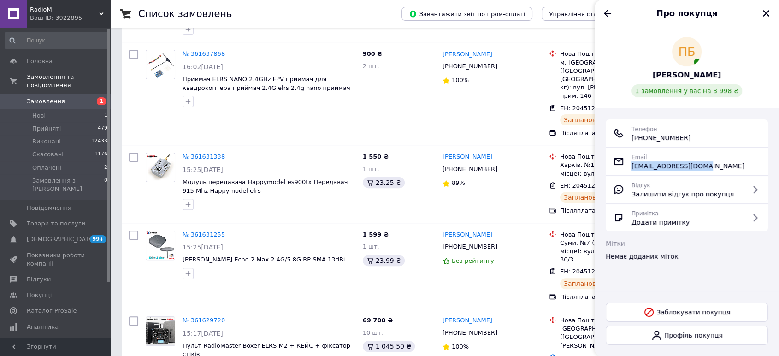
drag, startPoint x: 632, startPoint y: 168, endPoint x: 698, endPoint y: 165, distance: 66.5
click at [698, 165] on div "Email petryshak@ucu.edu.ua" at bounding box center [687, 161] width 148 height 18
copy span "[EMAIL_ADDRESS][DOMAIN_NAME]"
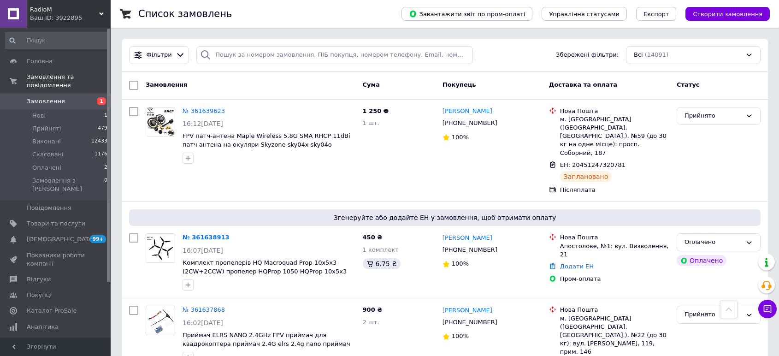
scroll to position [256, 0]
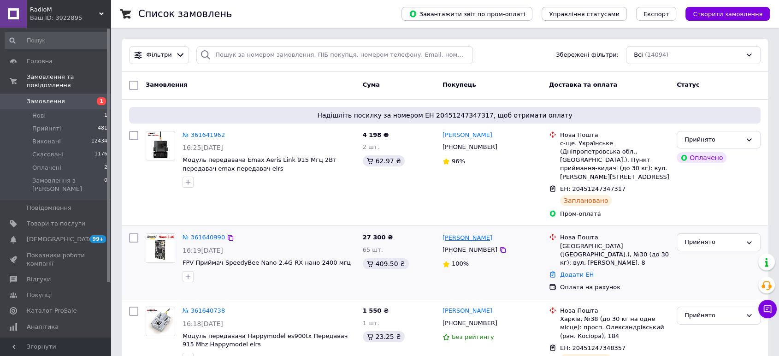
click at [452, 234] on link "[PERSON_NAME]" at bounding box center [468, 238] width 50 height 9
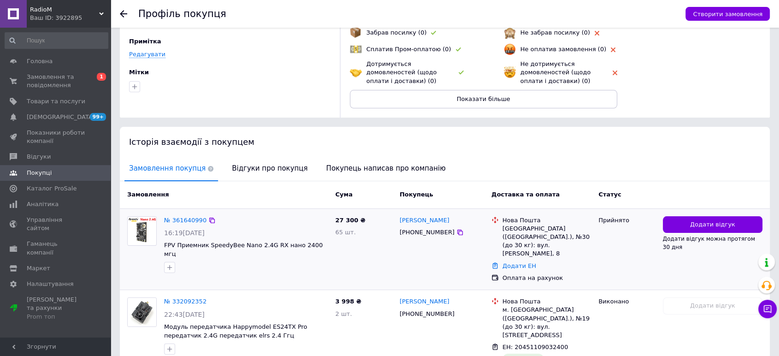
scroll to position [114, 0]
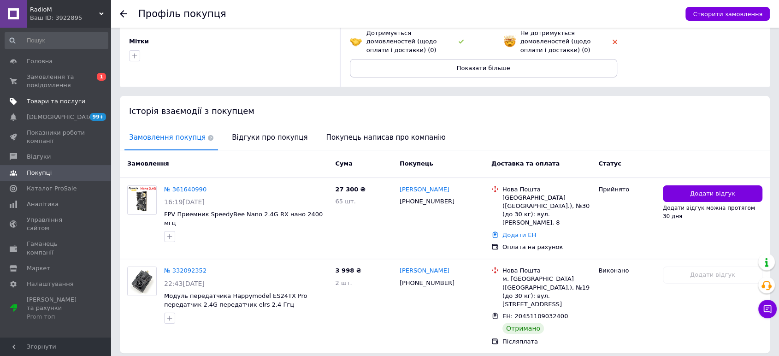
click at [51, 101] on span "Товари та послуги" at bounding box center [56, 101] width 59 height 8
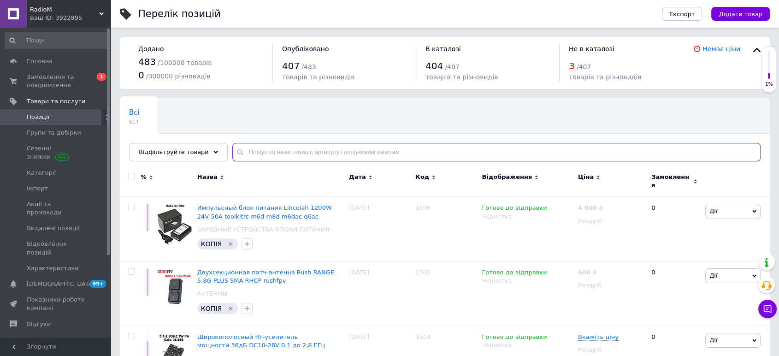
click at [317, 155] on input "text" at bounding box center [496, 152] width 528 height 18
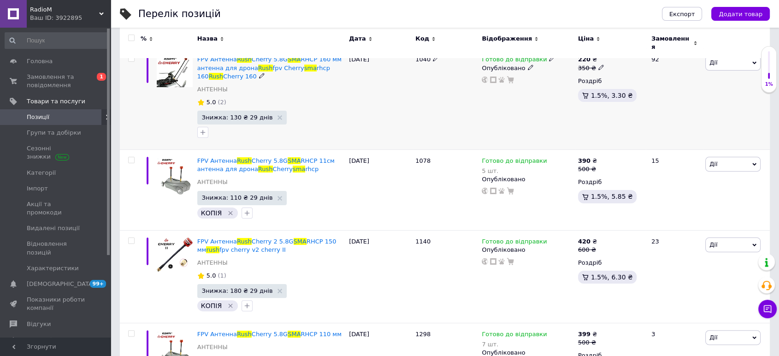
scroll to position [154, 0]
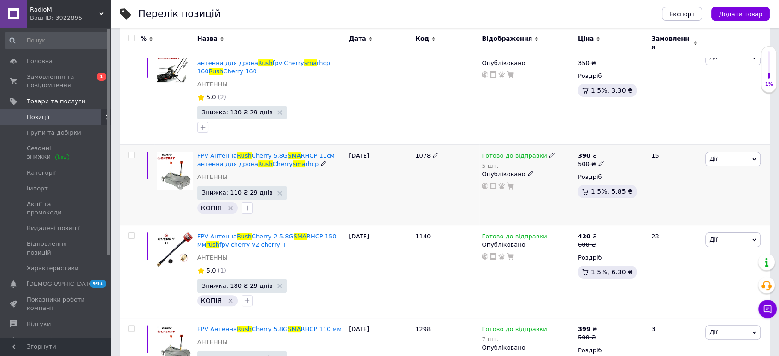
type input "sma rush"
click at [483, 162] on div "5 шт." at bounding box center [518, 165] width 73 height 7
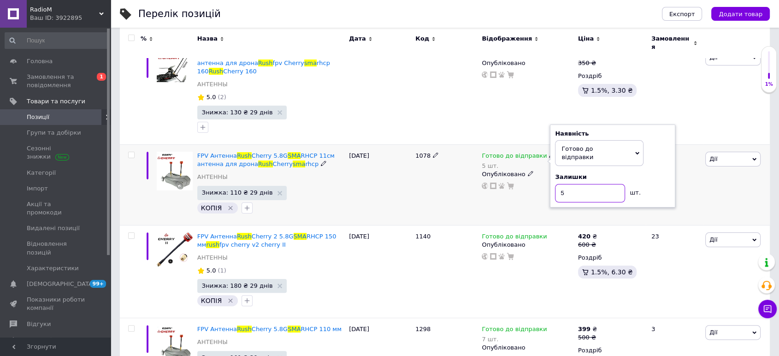
click at [557, 184] on input "5" at bounding box center [590, 193] width 70 height 18
type input "2"
click at [430, 186] on div "1078" at bounding box center [446, 184] width 66 height 81
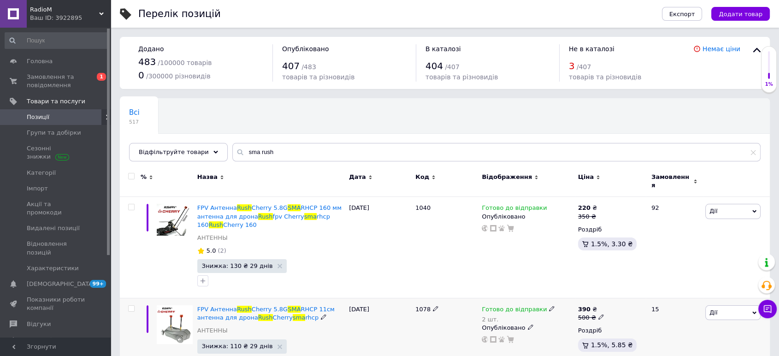
scroll to position [0, 0]
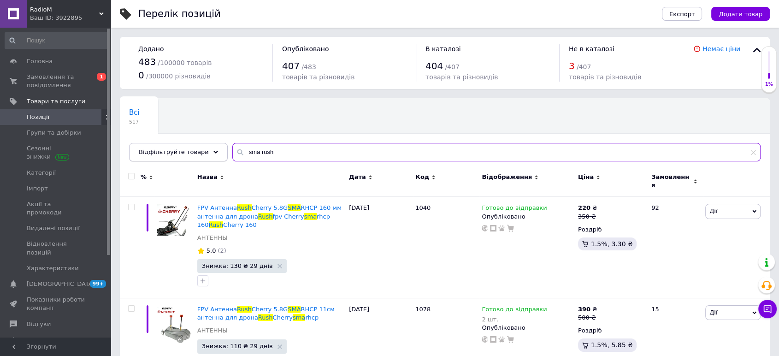
drag, startPoint x: 231, startPoint y: 148, endPoint x: 196, endPoint y: 146, distance: 35.1
click at [201, 147] on div "Відфільтруйте товари sma rush" at bounding box center [445, 152] width 632 height 18
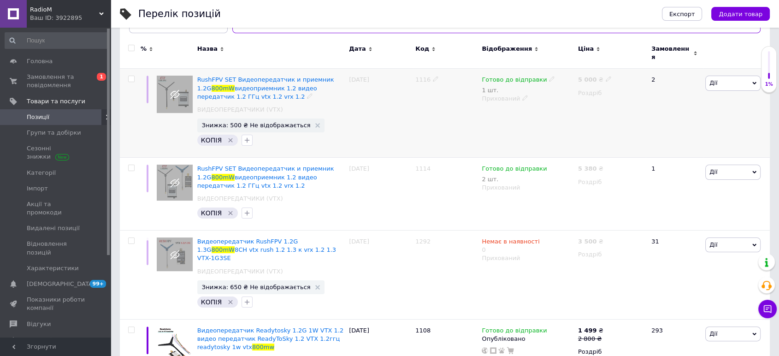
scroll to position [205, 0]
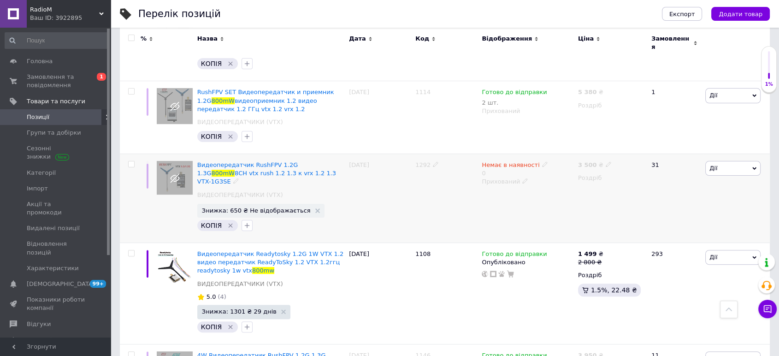
type input "800mw"
click at [507, 164] on span "Немає в наявності" at bounding box center [511, 166] width 58 height 10
click at [562, 196] on li "Готово до відправки" at bounding box center [593, 202] width 88 height 13
drag, startPoint x: 563, startPoint y: 190, endPoint x: 551, endPoint y: 190, distance: 11.5
click at [551, 192] on input "0" at bounding box center [584, 201] width 70 height 18
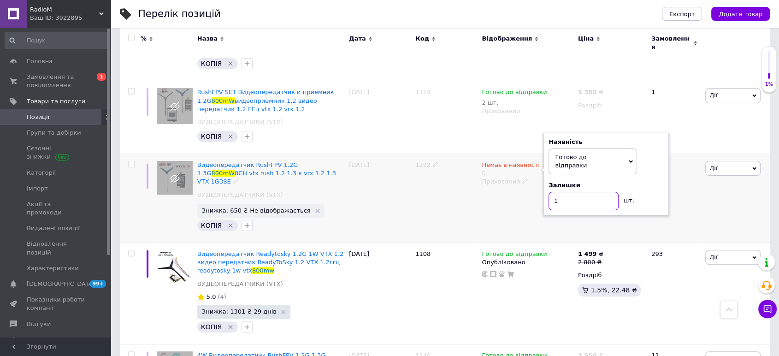
type input "1"
click at [423, 205] on div "1292" at bounding box center [446, 198] width 66 height 89
click at [498, 179] on div "Прихований" at bounding box center [528, 183] width 92 height 8
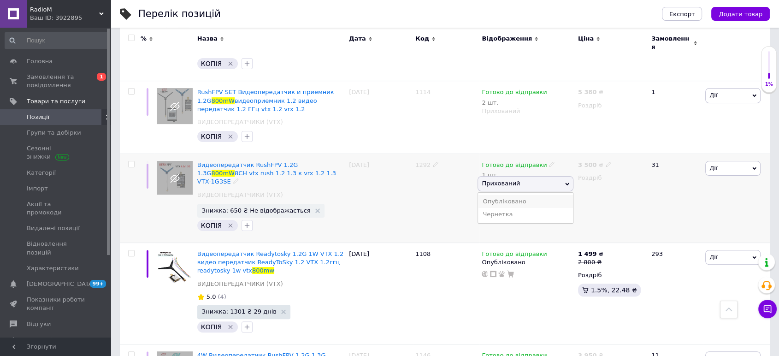
click at [505, 197] on li "Опубліковано" at bounding box center [525, 201] width 95 height 13
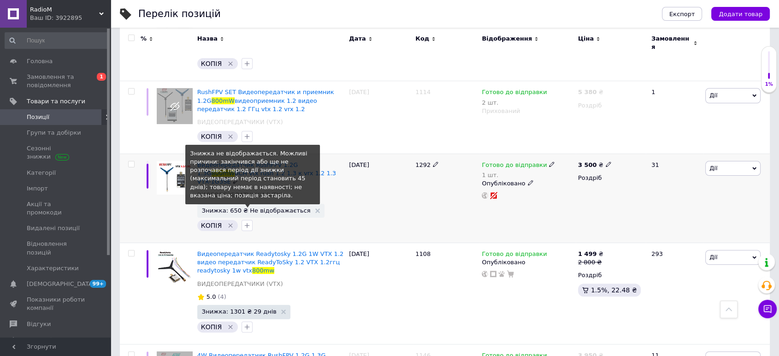
click at [273, 207] on span "Знижка: 650 ₴ Не відображається" at bounding box center [256, 210] width 109 height 6
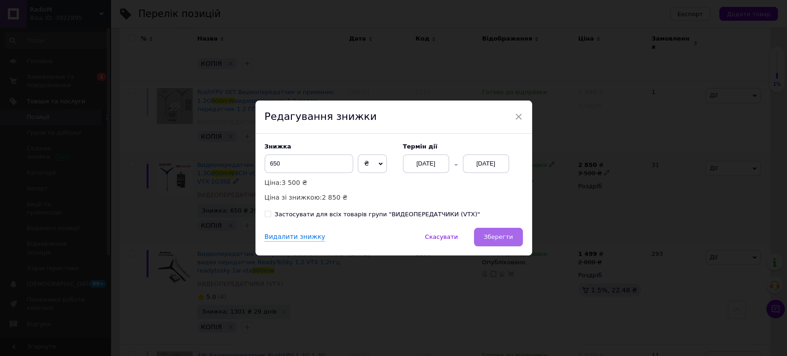
click at [506, 239] on span "Зберегти" at bounding box center [498, 236] width 29 height 7
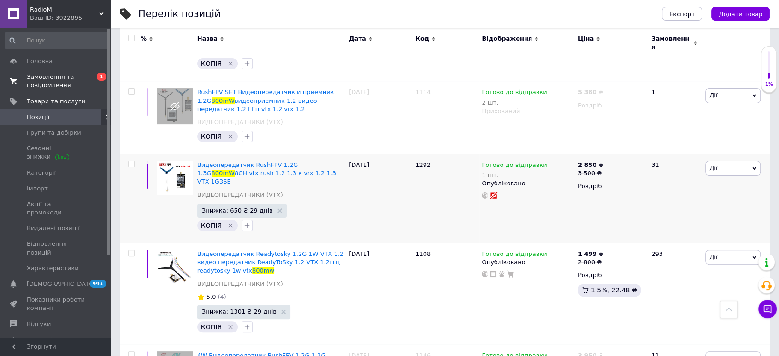
click at [50, 82] on span "Замовлення та повідомлення" at bounding box center [56, 81] width 59 height 17
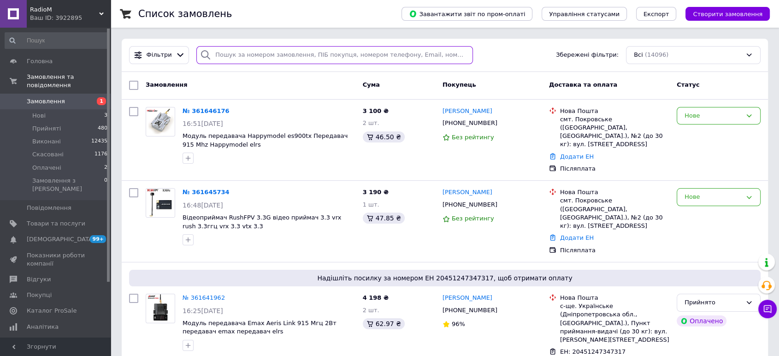
click at [261, 49] on input "search" at bounding box center [334, 55] width 277 height 18
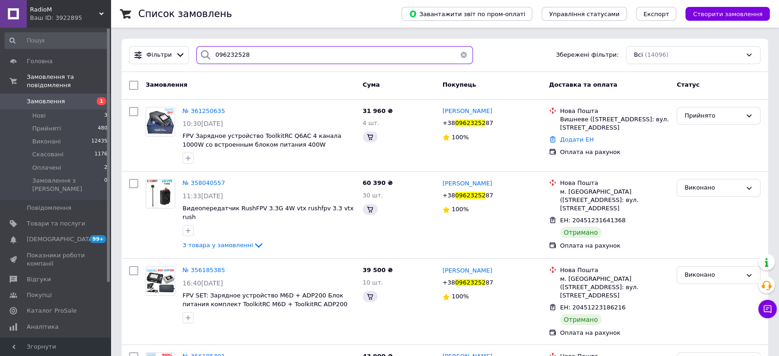
type input "0962325287"
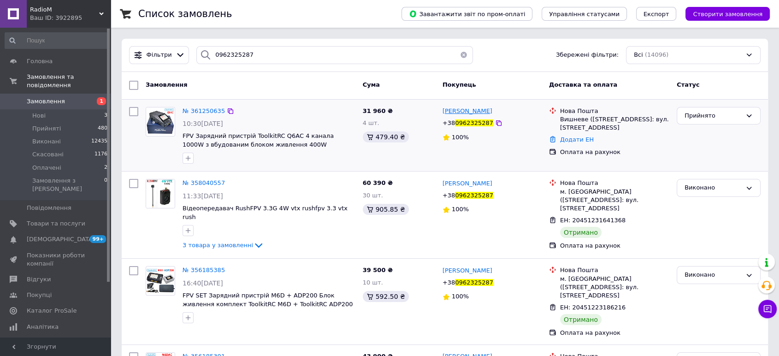
click at [480, 110] on span "[PERSON_NAME]" at bounding box center [468, 110] width 50 height 7
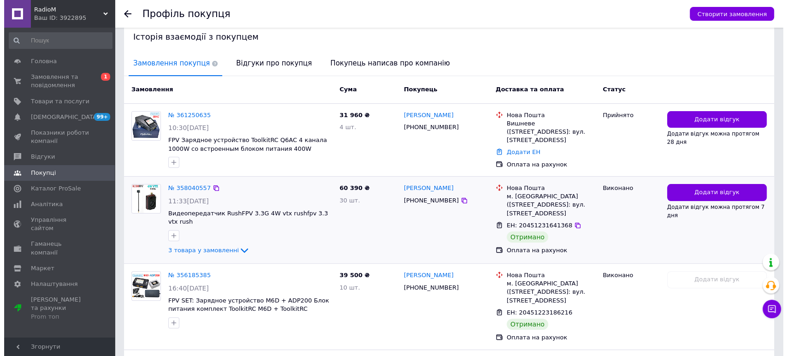
scroll to position [256, 0]
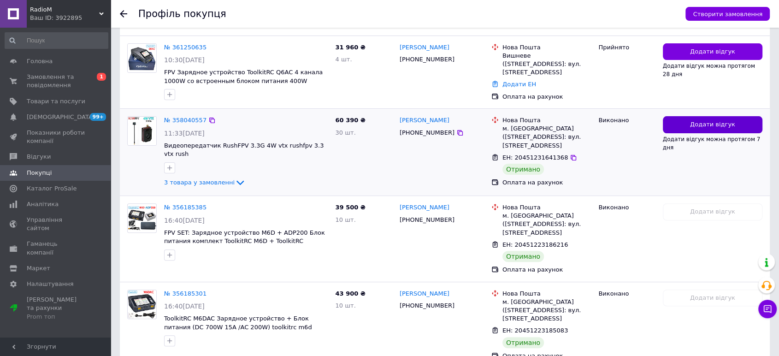
click at [696, 124] on span "Додати відгук" at bounding box center [712, 124] width 45 height 9
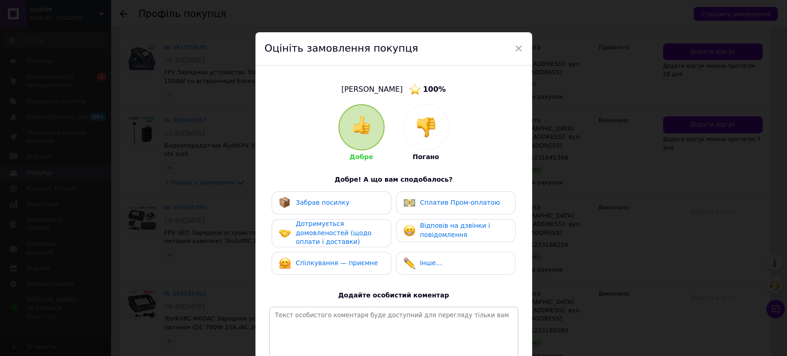
click at [336, 200] on span "Забрав посилку" at bounding box center [323, 202] width 54 height 7
click at [317, 231] on span "Дотримується домовленостей (щодо оплати і доставки)" at bounding box center [334, 232] width 76 height 25
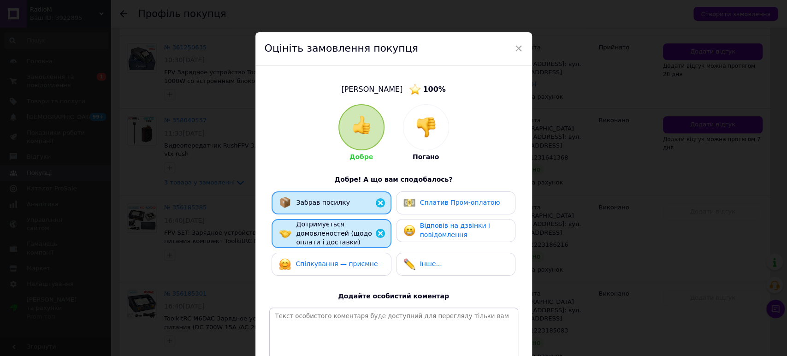
click at [322, 260] on span "Спілкування — приємне" at bounding box center [337, 263] width 82 height 7
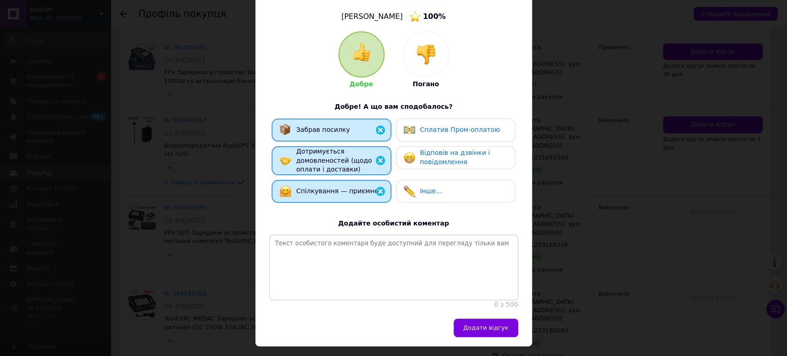
scroll to position [105, 0]
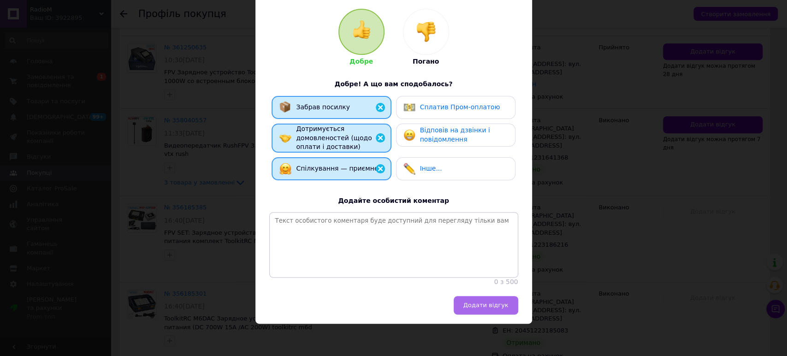
click at [487, 303] on span "Додати відгук" at bounding box center [485, 305] width 45 height 7
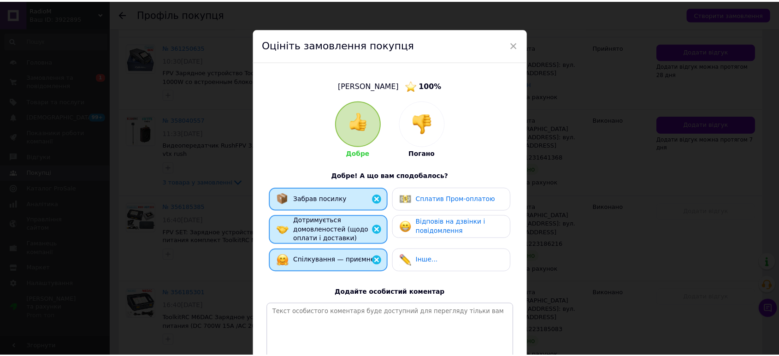
scroll to position [2, 0]
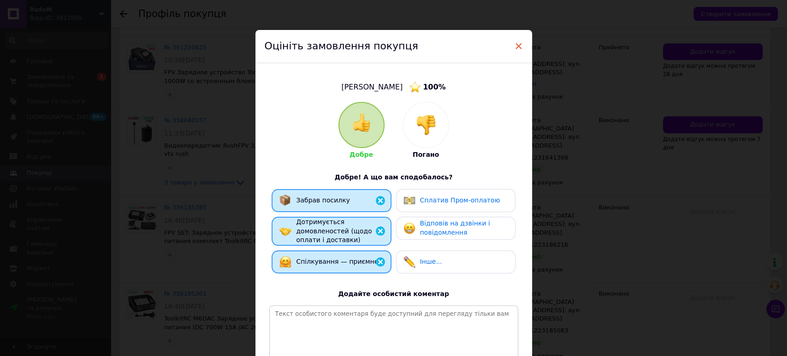
click at [517, 43] on span "×" at bounding box center [519, 46] width 8 height 16
